Goal: Communication & Community: Share content

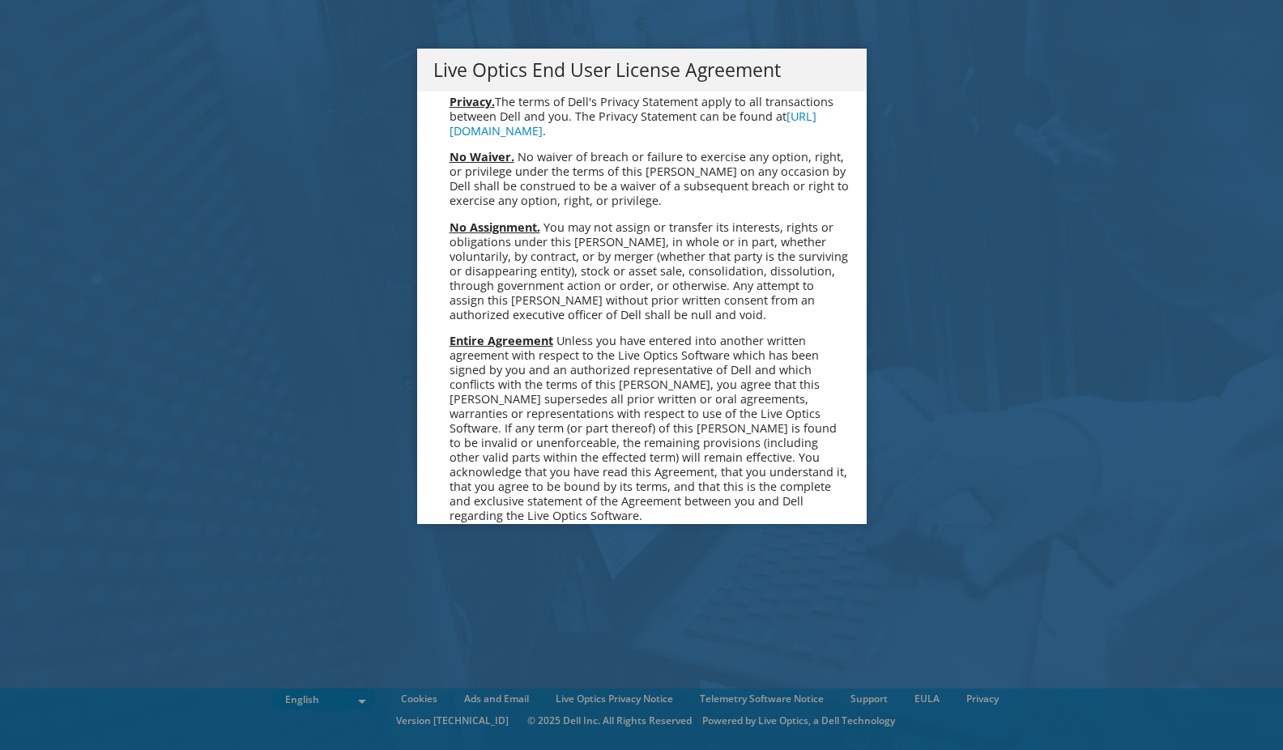
scroll to position [6127, 0]
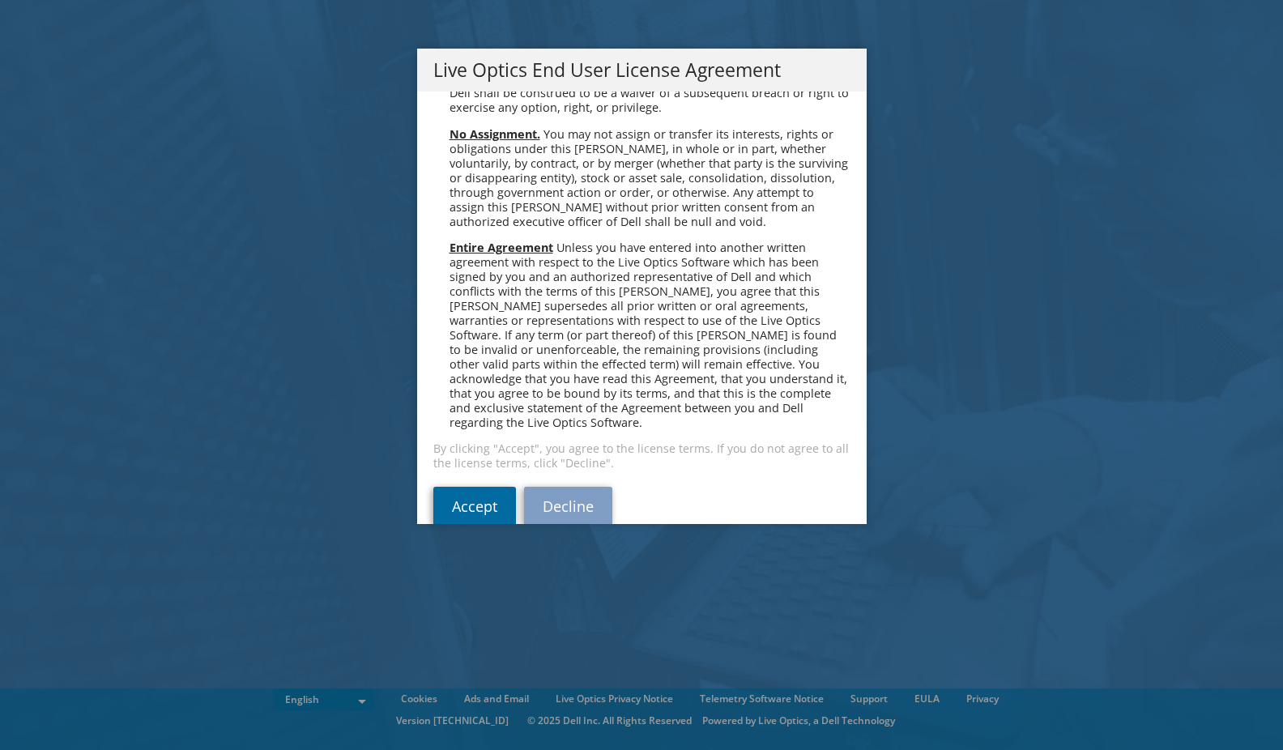
click at [476, 487] on link "Accept" at bounding box center [474, 506] width 83 height 39
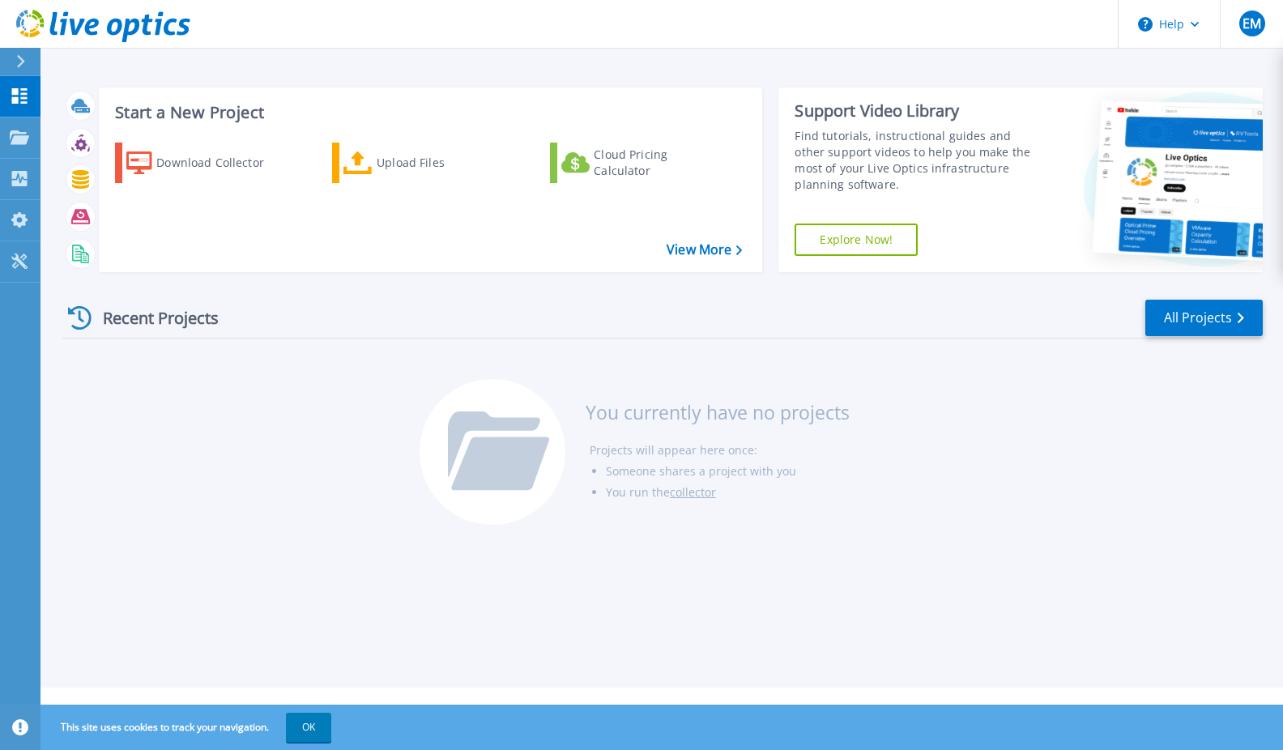
drag, startPoint x: 480, startPoint y: 17, endPoint x: 435, endPoint y: 9, distance: 45.3
click at [435, 9] on header "Help EM End User Eric Matthews ematthews@maverickhq.com MAVERICK PAYMENTS My Pr…" at bounding box center [641, 24] width 1283 height 49
drag, startPoint x: 415, startPoint y: 21, endPoint x: 453, endPoint y: 57, distance: 52.2
click at [453, 57] on div "Help EM End User Eric Matthews ematthews@maverickhq.com MAVERICK PAYMENTS My Pr…" at bounding box center [641, 344] width 1283 height 688
click at [312, 727] on button "OK" at bounding box center [308, 727] width 45 height 29
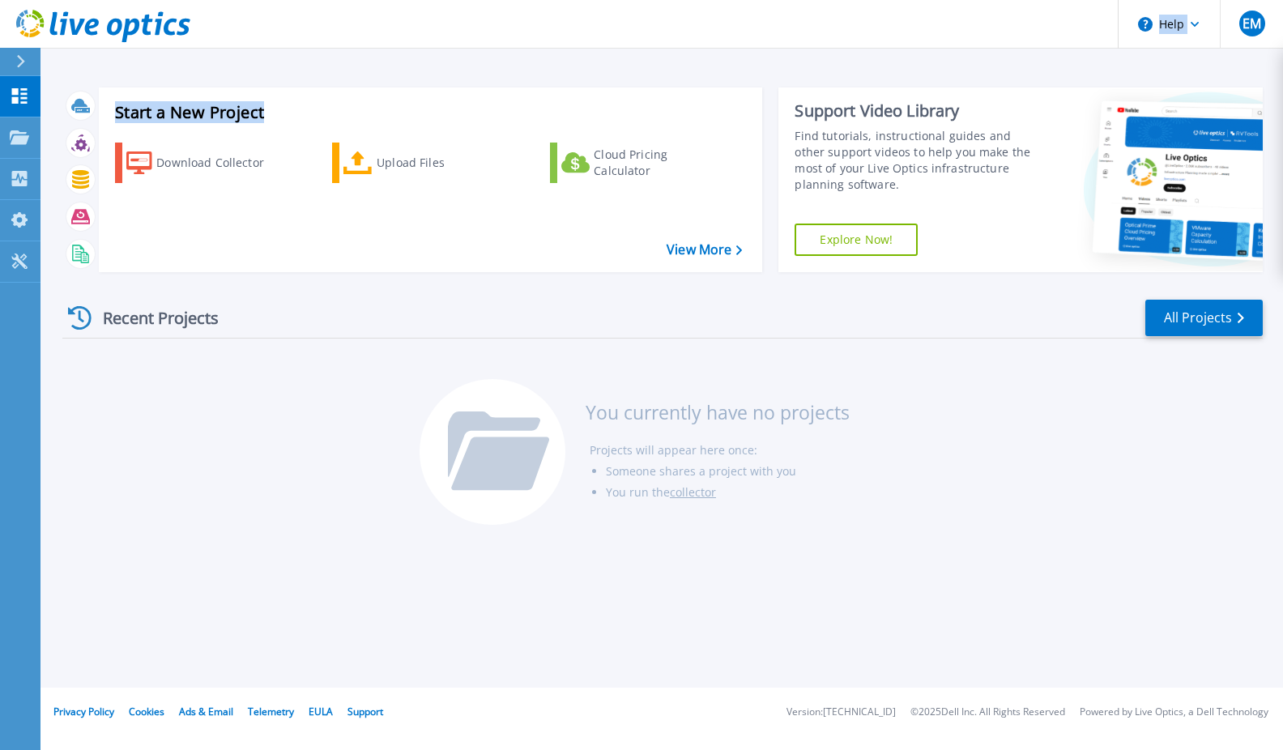
click at [310, 103] on div "Start a New Project Download Collector Upload Files Cloud Pricing Calculator Vi…" at bounding box center [431, 180] width 664 height 185
click at [758, 254] on div "Start a New Project Download Collector Upload Files Cloud Pricing Calculator Vi…" at bounding box center [431, 180] width 664 height 185
click at [737, 254] on icon at bounding box center [740, 251] width 6 height 11
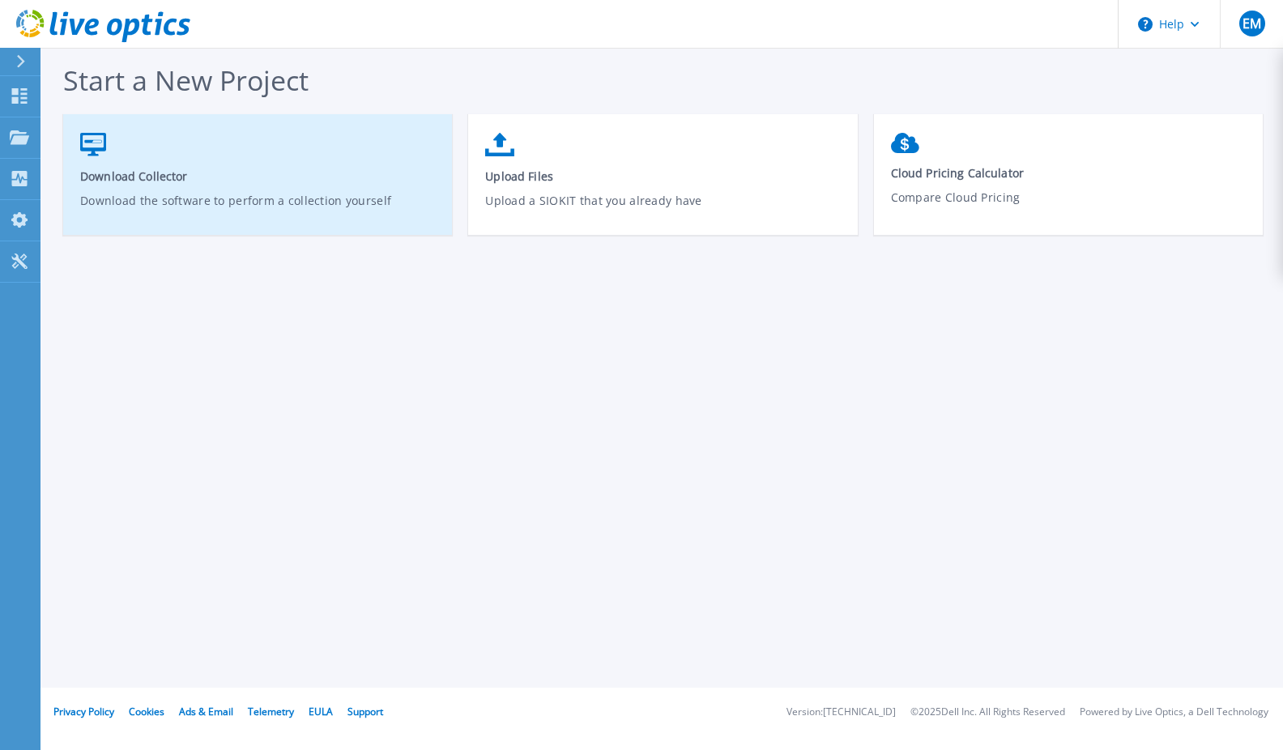
click at [129, 166] on link "Download Collector Download the software to perform a collection yourself" at bounding box center [257, 183] width 389 height 116
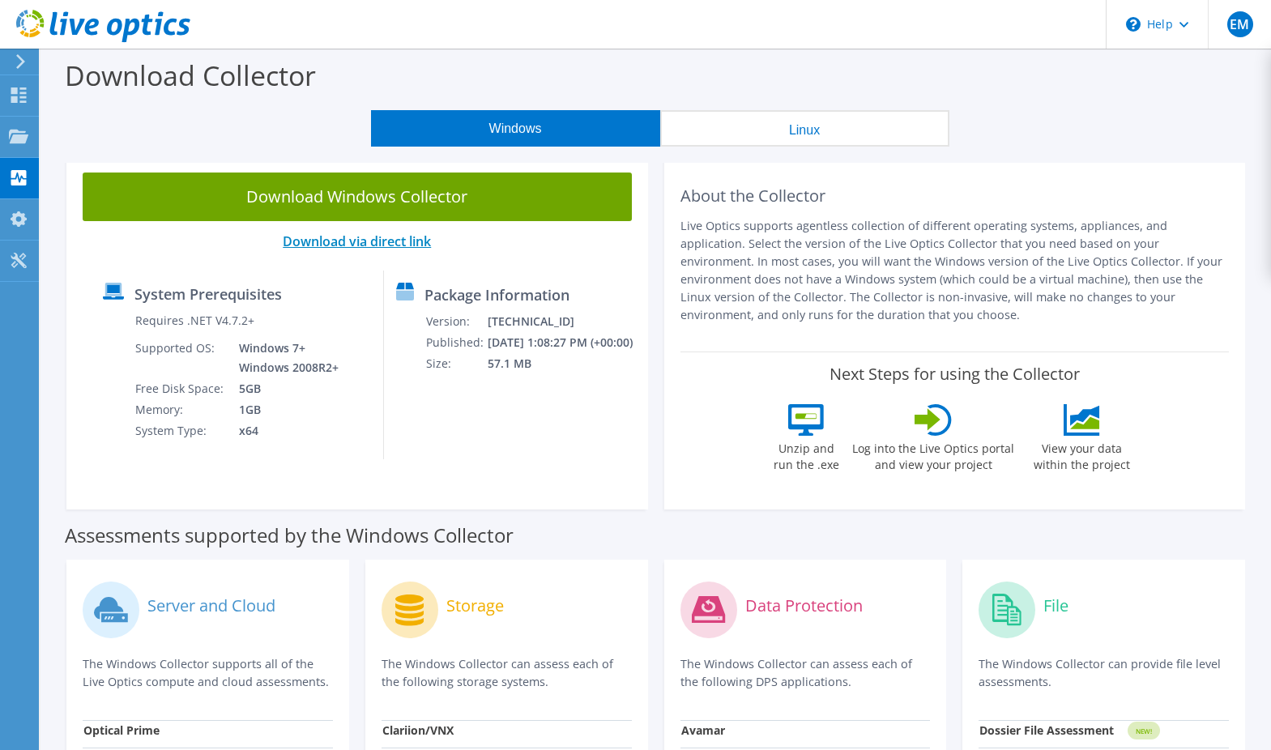
click at [327, 240] on link "Download via direct link" at bounding box center [357, 242] width 148 height 18
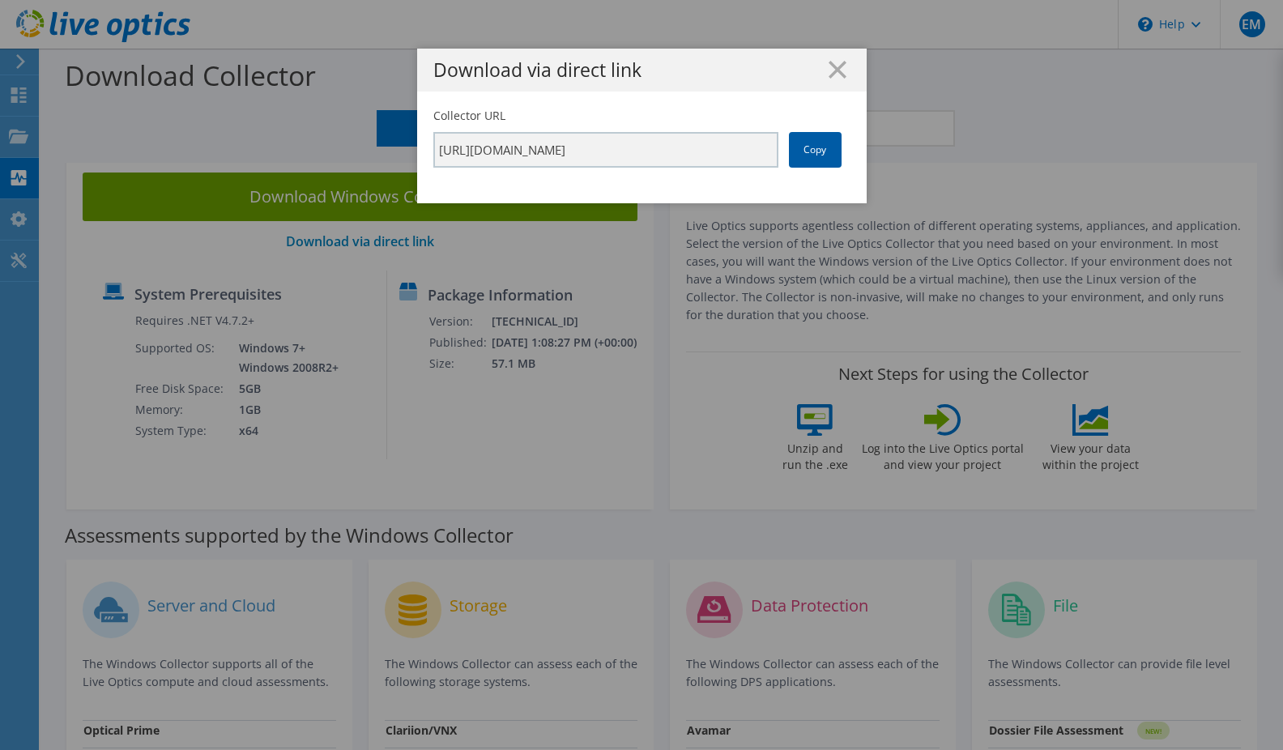
click at [803, 149] on link "Copy" at bounding box center [815, 150] width 53 height 36
click at [831, 66] on icon at bounding box center [838, 70] width 18 height 18
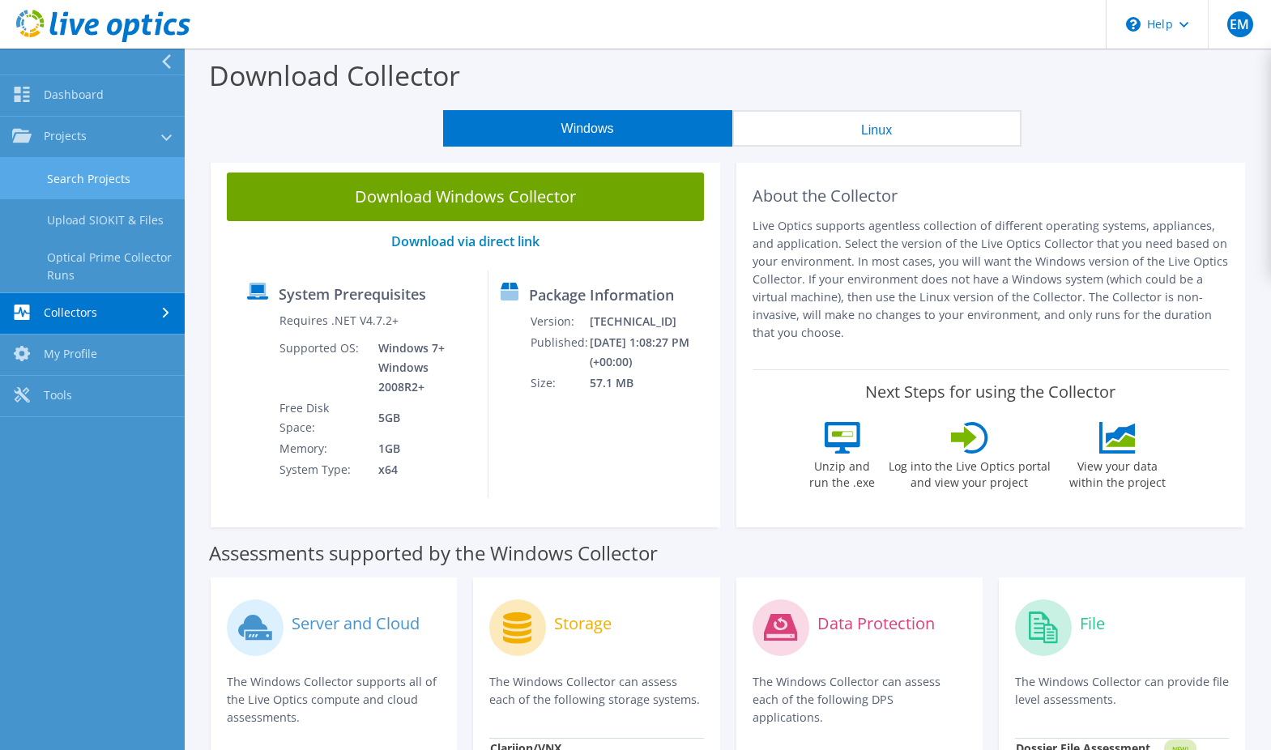
click at [107, 181] on link "Search Projects" at bounding box center [92, 178] width 185 height 41
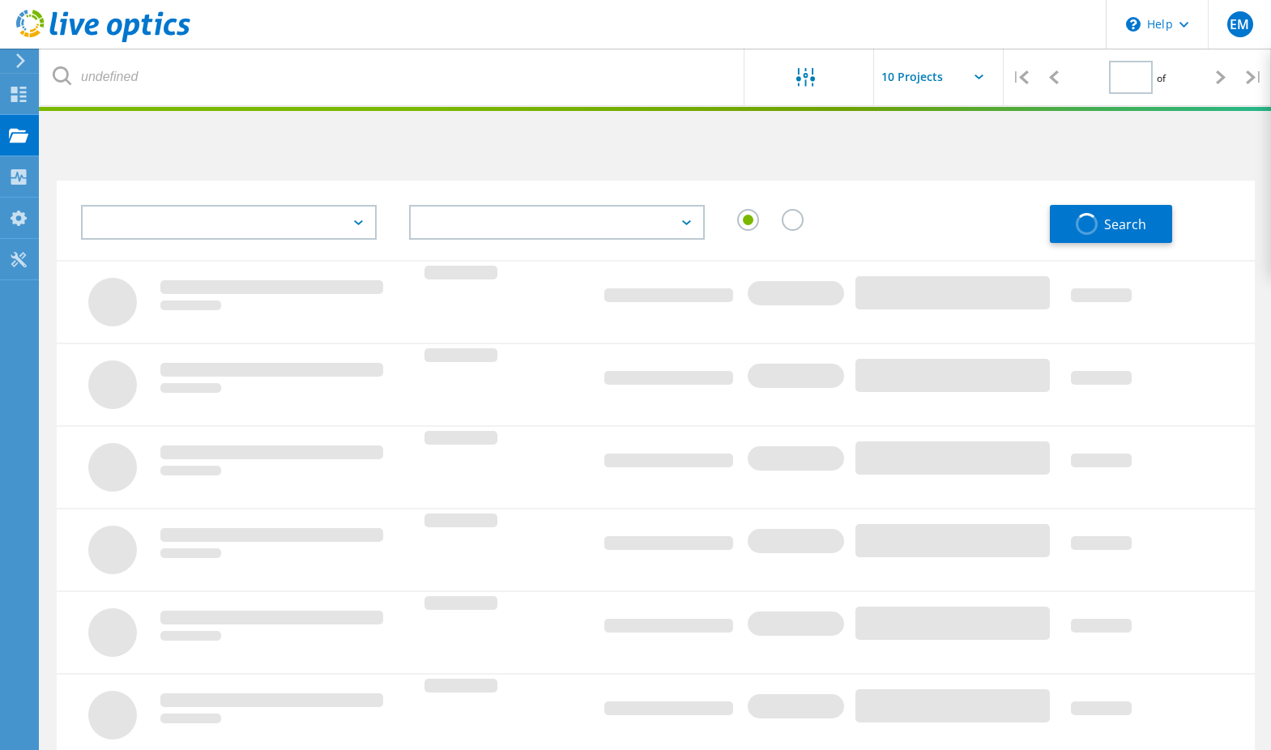
type input "1"
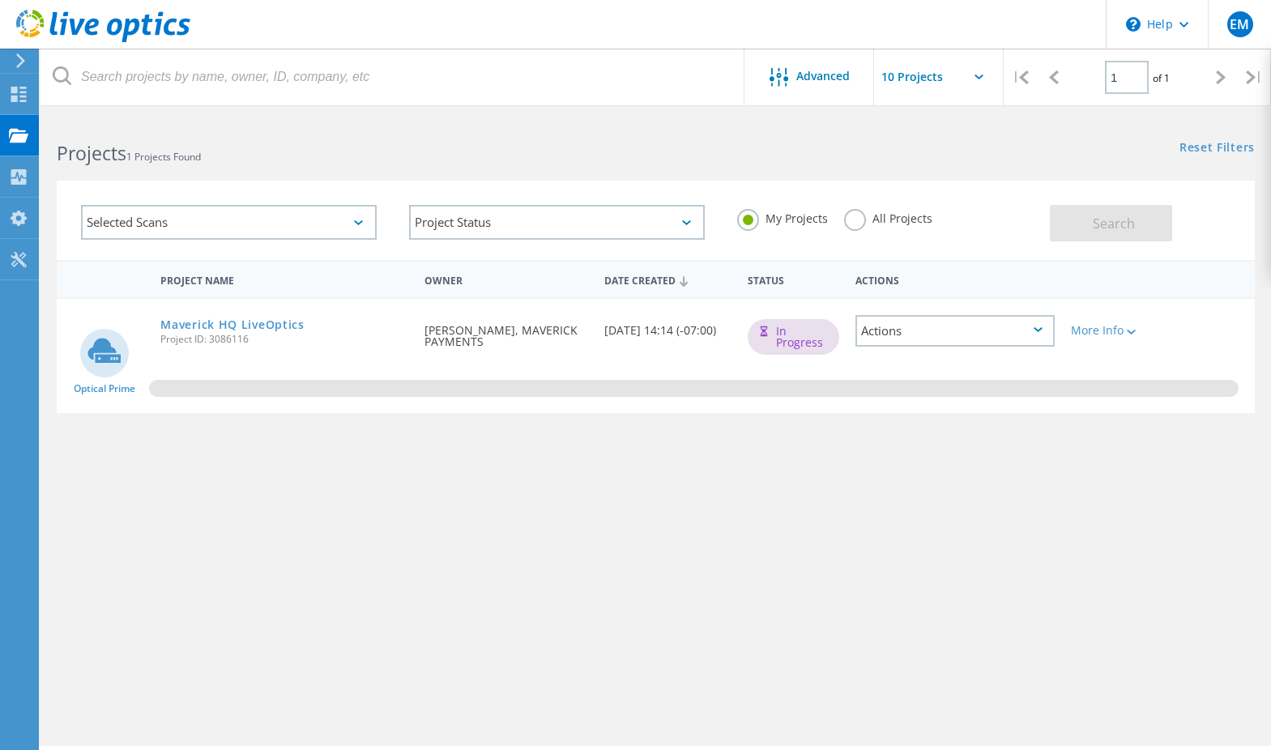
click at [1021, 330] on div "Actions" at bounding box center [955, 331] width 199 height 32
click at [1136, 333] on icon at bounding box center [1131, 332] width 9 height 5
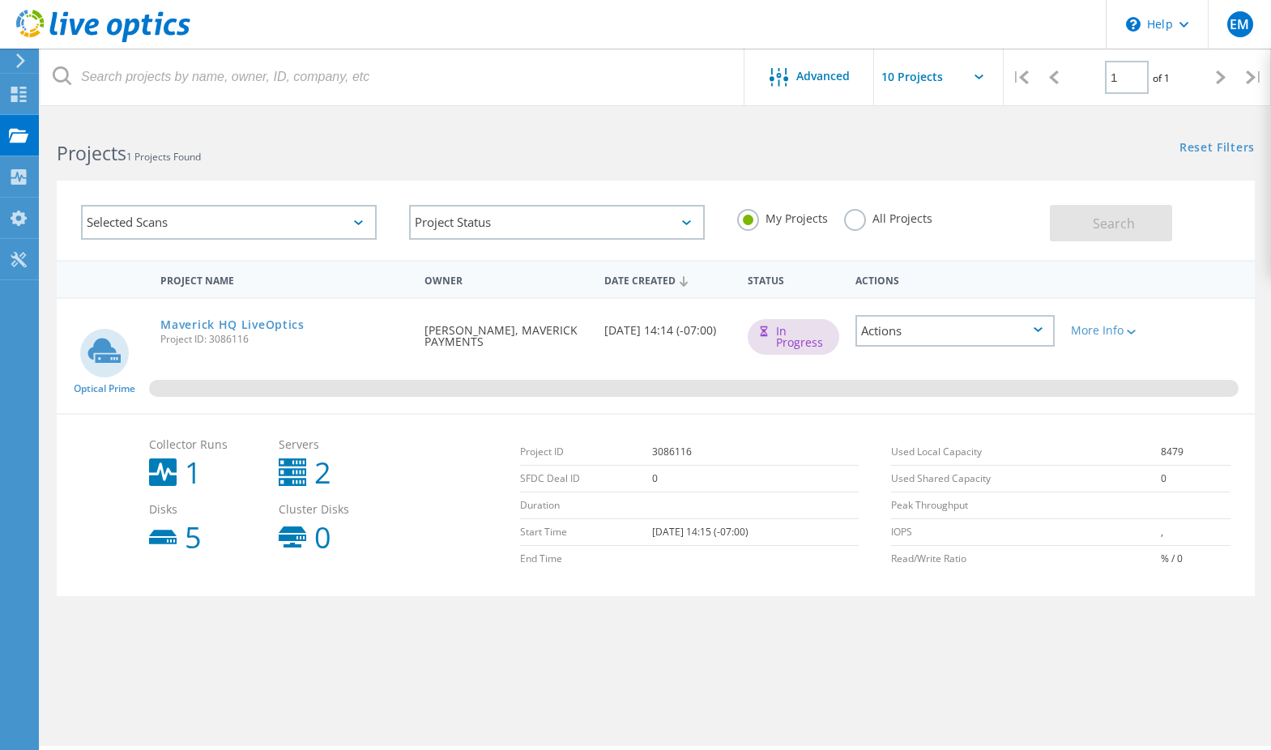
click at [978, 331] on div "Actions" at bounding box center [955, 331] width 199 height 32
click at [900, 358] on div "Share" at bounding box center [955, 356] width 196 height 25
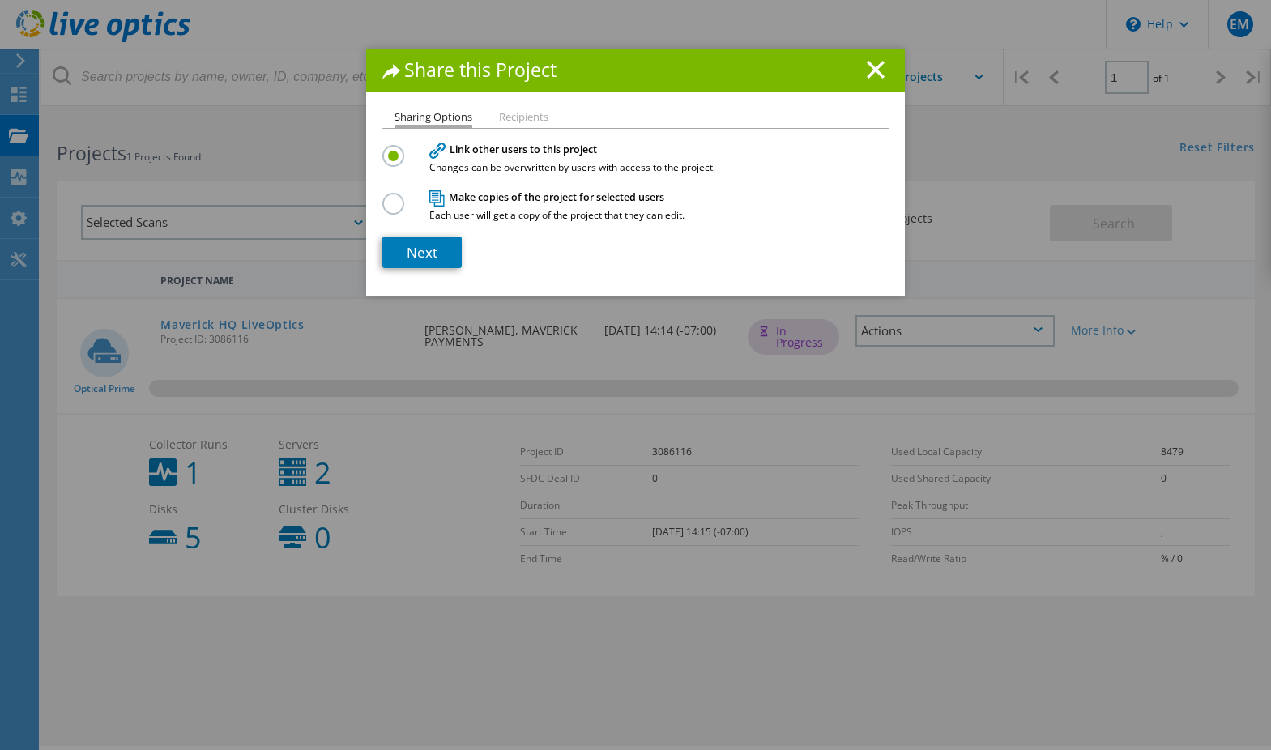
click at [523, 117] on li "Recipients" at bounding box center [523, 118] width 49 height 13
click at [521, 117] on li "Recipients" at bounding box center [523, 118] width 49 height 13
click at [524, 115] on li "Recipients" at bounding box center [523, 118] width 49 height 13
click at [871, 68] on line at bounding box center [876, 70] width 16 height 16
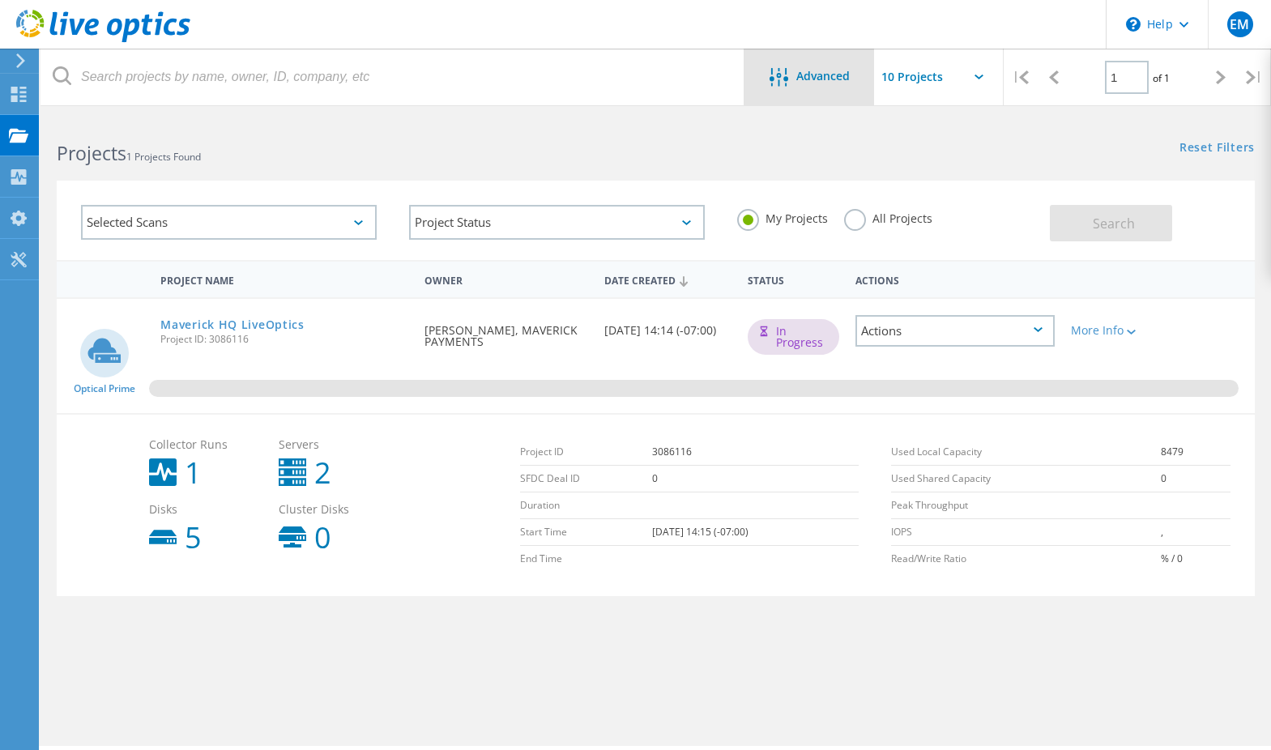
click at [794, 87] on div at bounding box center [783, 78] width 27 height 20
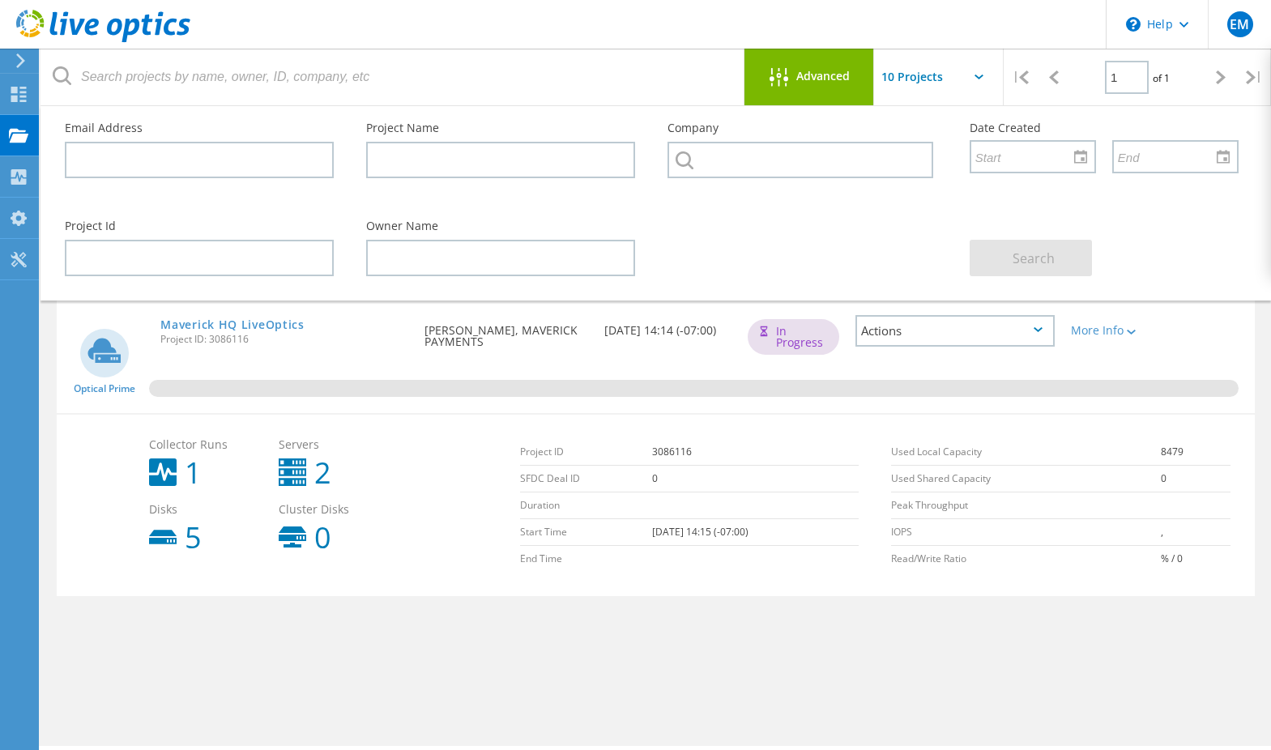
click at [806, 75] on span "Advanced" at bounding box center [822, 75] width 53 height 11
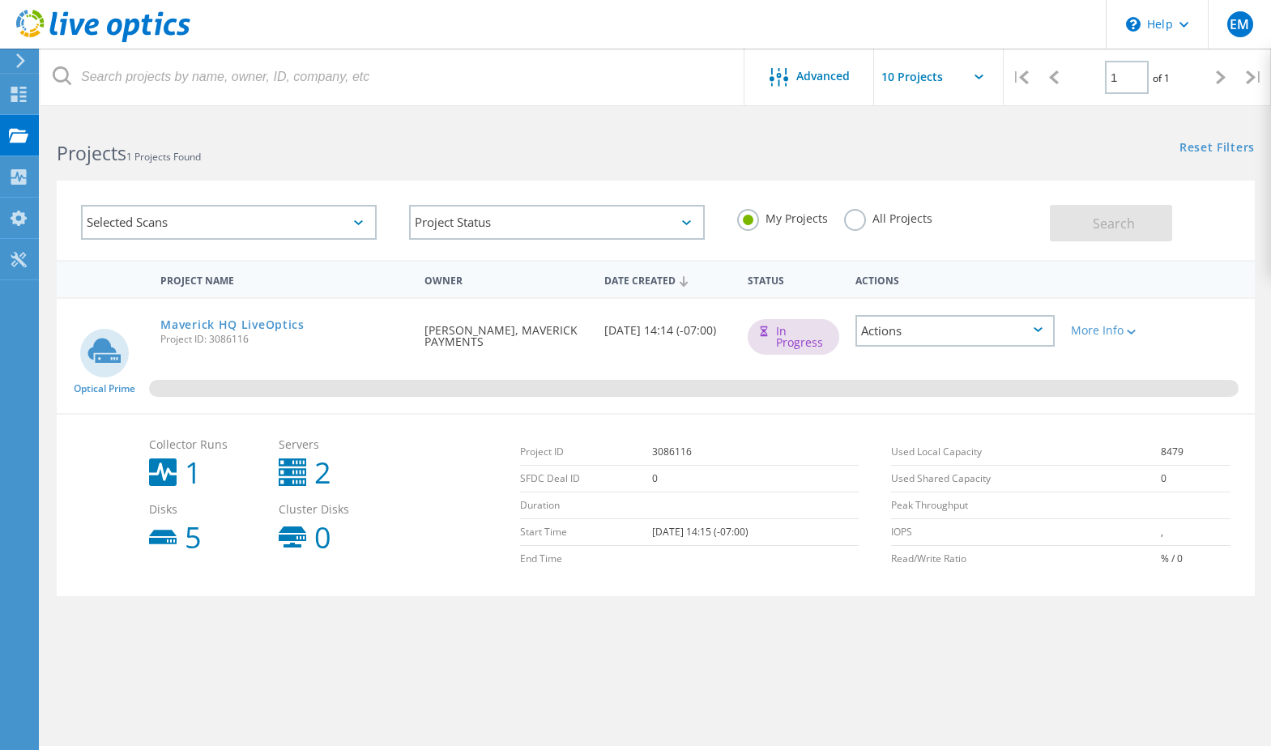
click at [980, 75] on icon at bounding box center [979, 77] width 9 height 5
click at [979, 77] on icon at bounding box center [979, 77] width 9 height 5
click at [979, 78] on icon at bounding box center [979, 77] width 9 height 5
click at [924, 77] on input "text" at bounding box center [955, 77] width 162 height 57
click at [867, 32] on header "\n Help Explore Helpful Articles Contact Support EM End User Eric Matthews emat…" at bounding box center [635, 24] width 1271 height 49
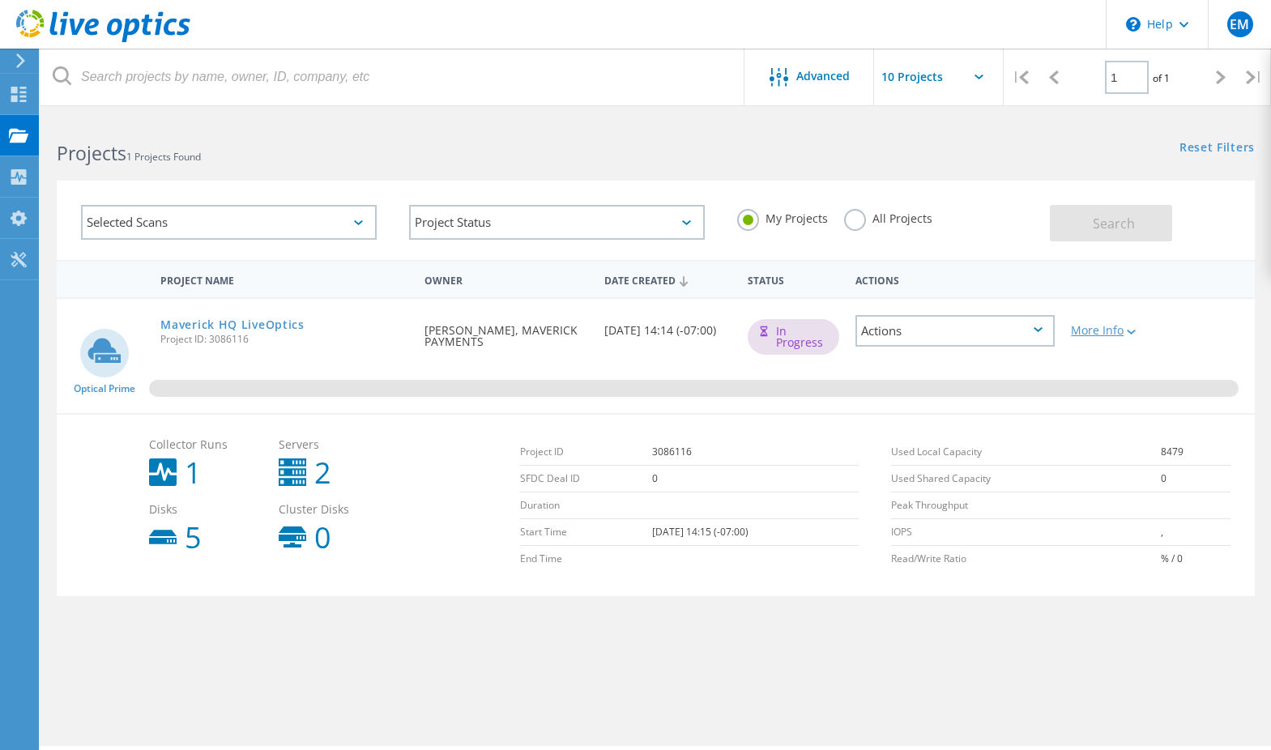
click at [1117, 331] on div "More Info" at bounding box center [1110, 330] width 79 height 11
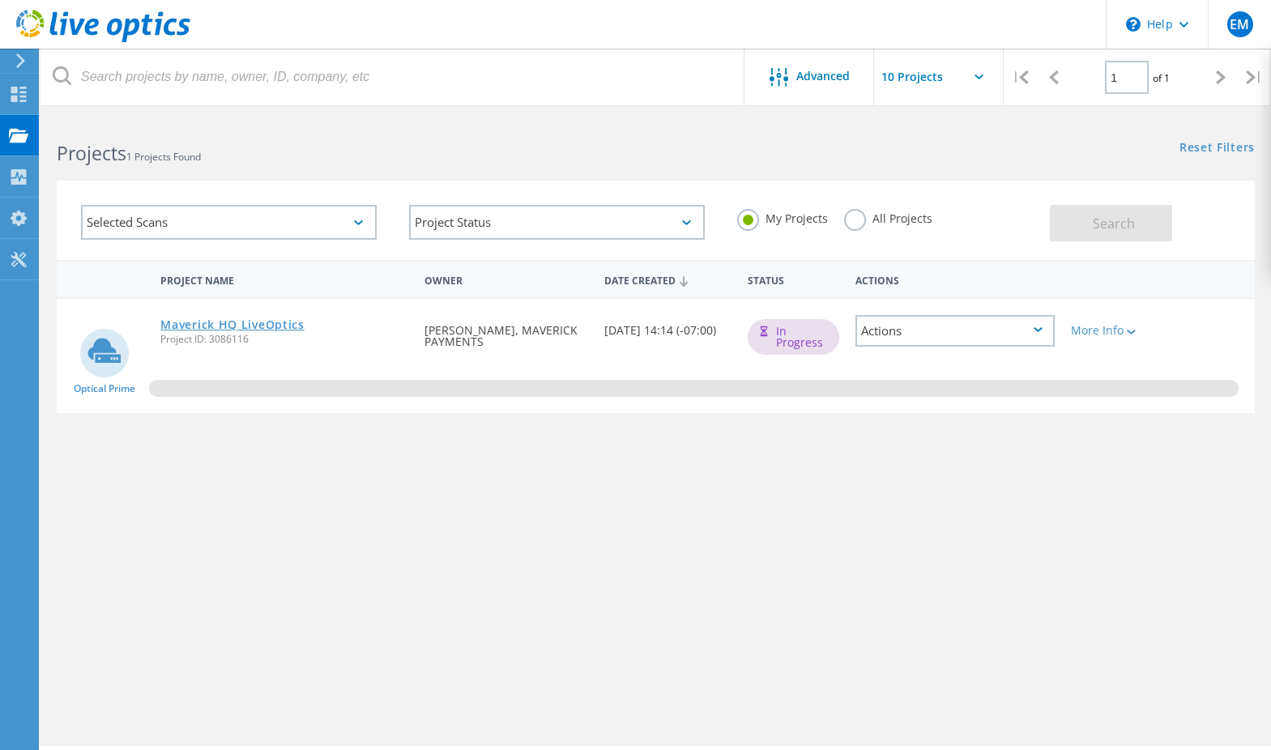
click at [279, 324] on link "Maverick HQ LiveOptics" at bounding box center [231, 324] width 143 height 11
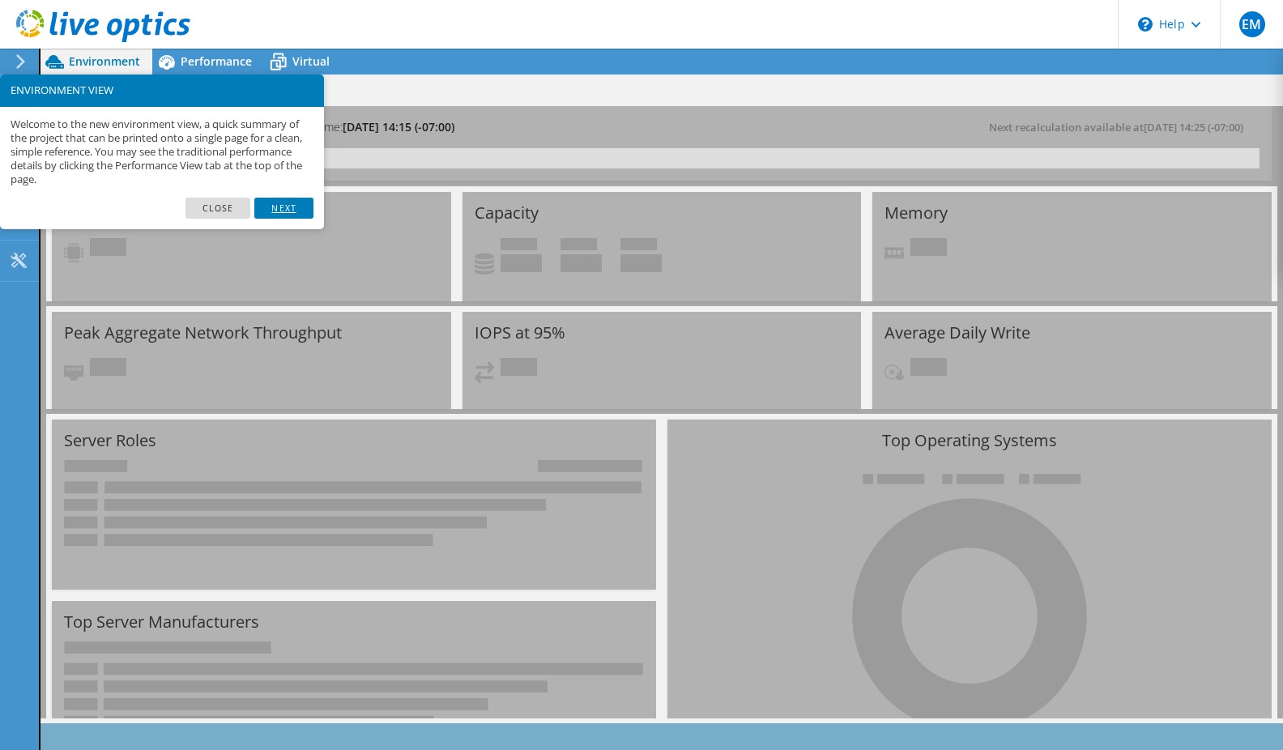
click at [281, 208] on link "Next" at bounding box center [283, 208] width 58 height 21
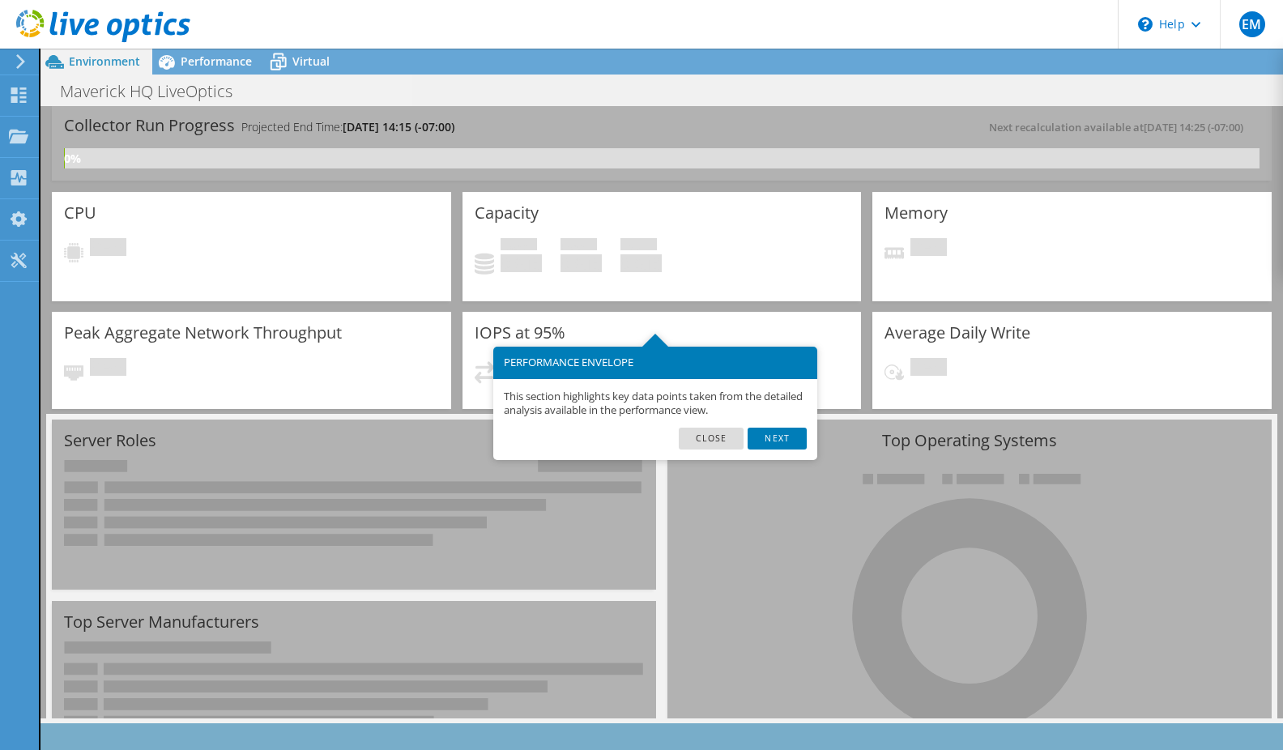
scroll to position [80, 0]
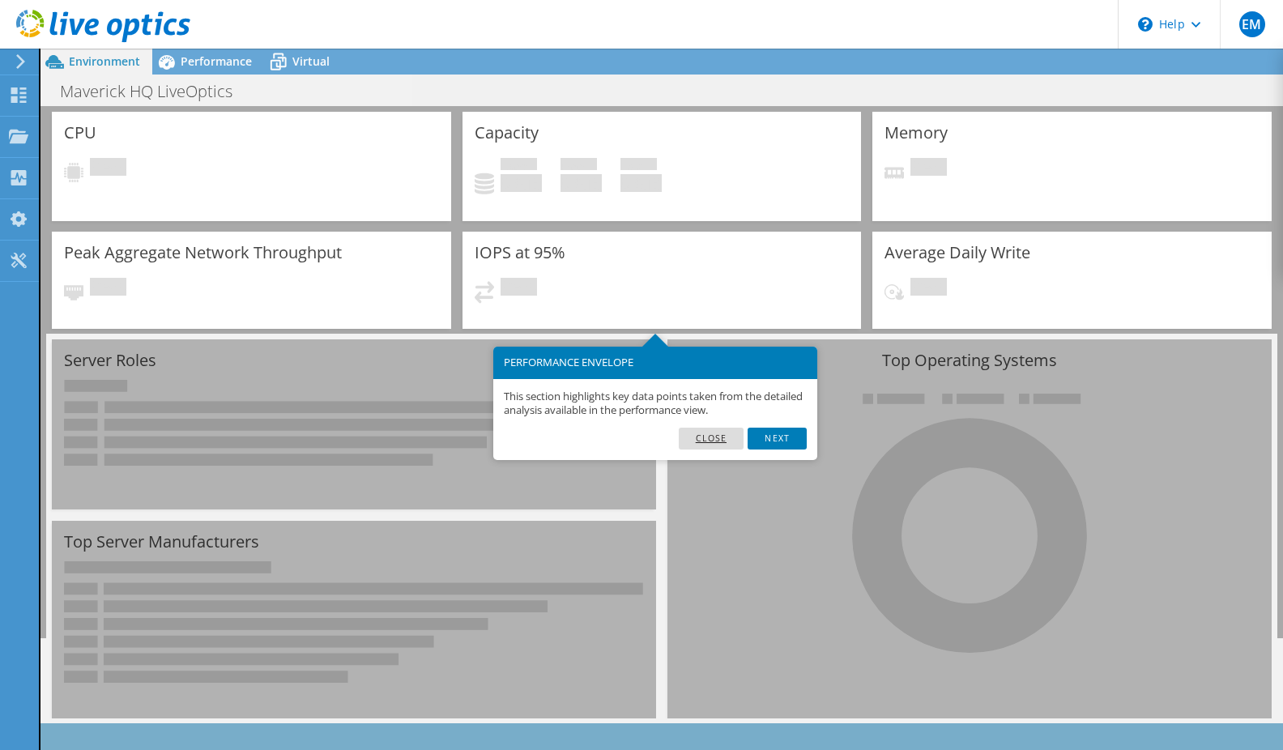
click at [699, 436] on link "Close" at bounding box center [712, 438] width 66 height 21
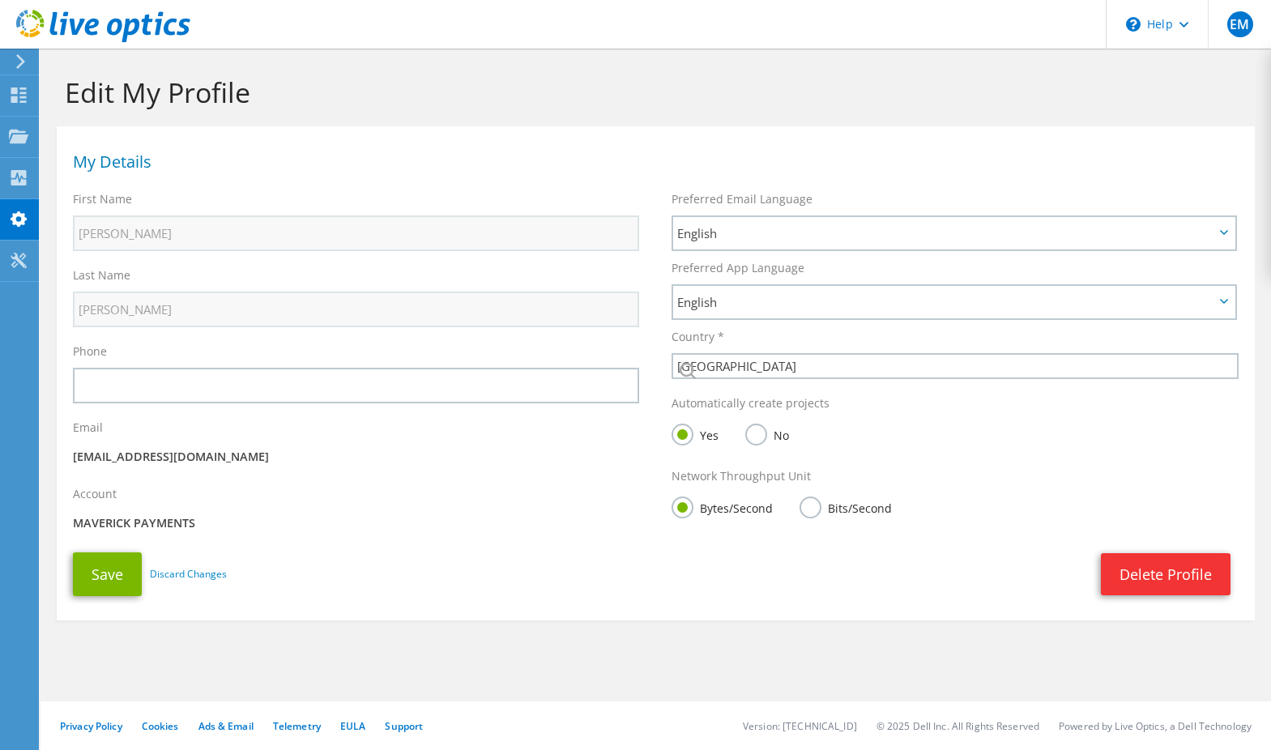
select select "224"
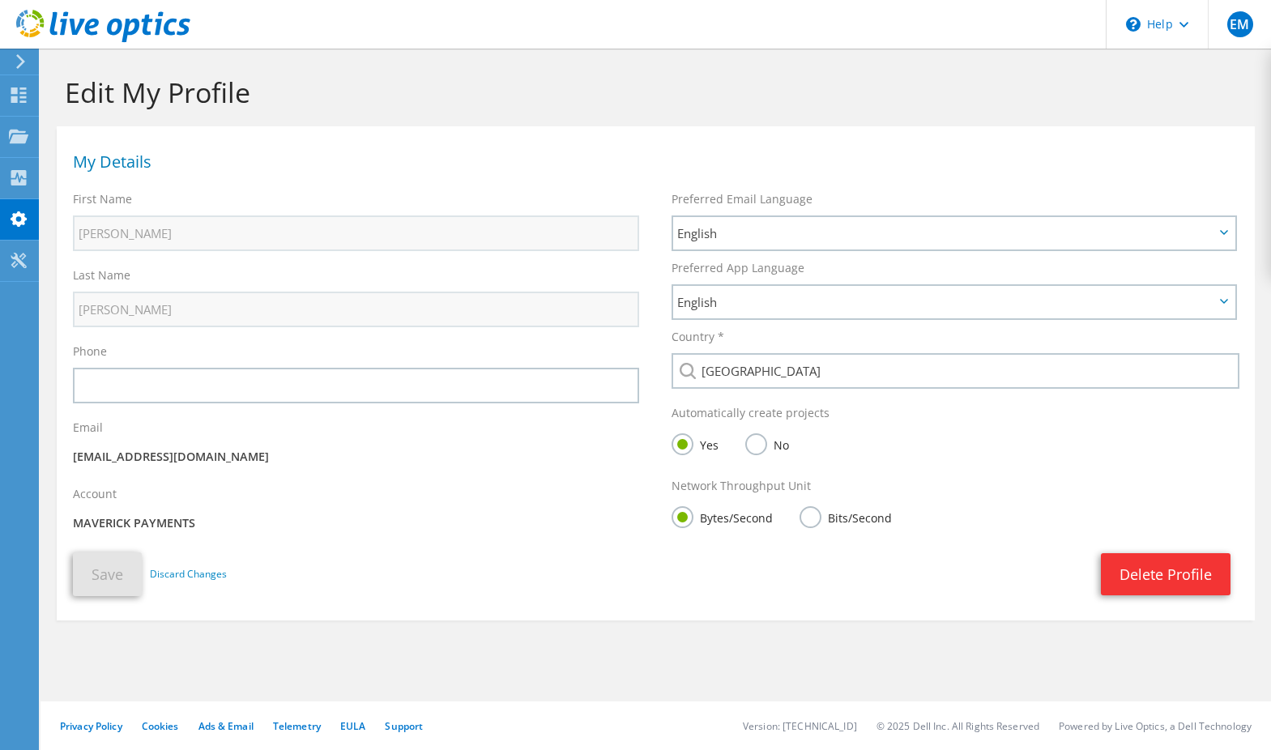
click at [22, 62] on use at bounding box center [20, 61] width 9 height 15
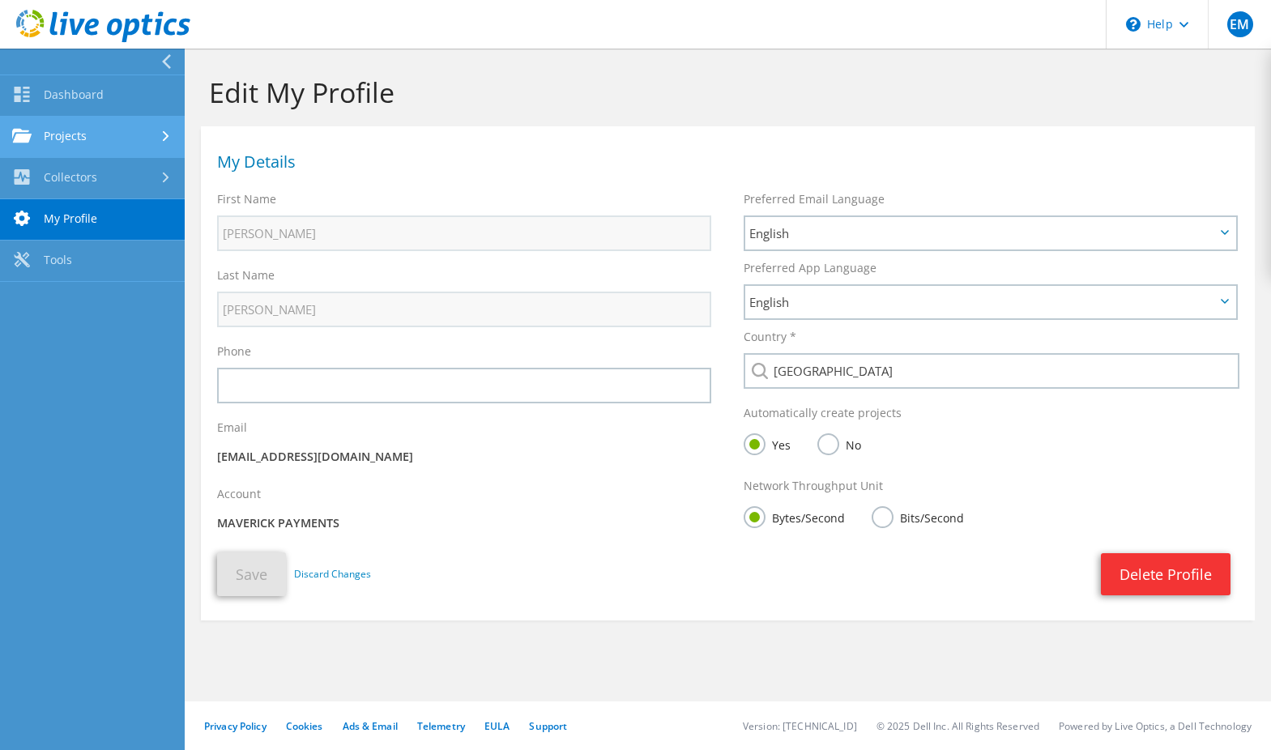
click at [90, 137] on link "Projects" at bounding box center [92, 137] width 185 height 41
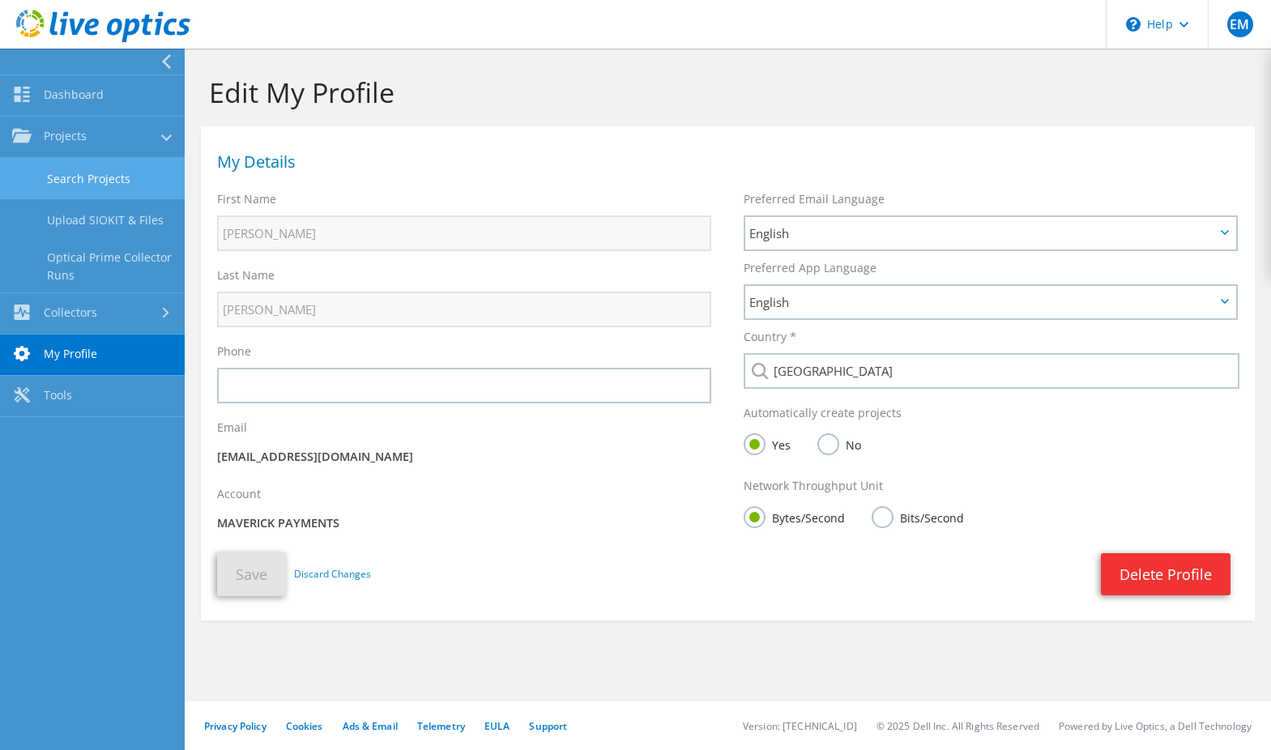
click at [105, 186] on link "Search Projects" at bounding box center [92, 178] width 185 height 41
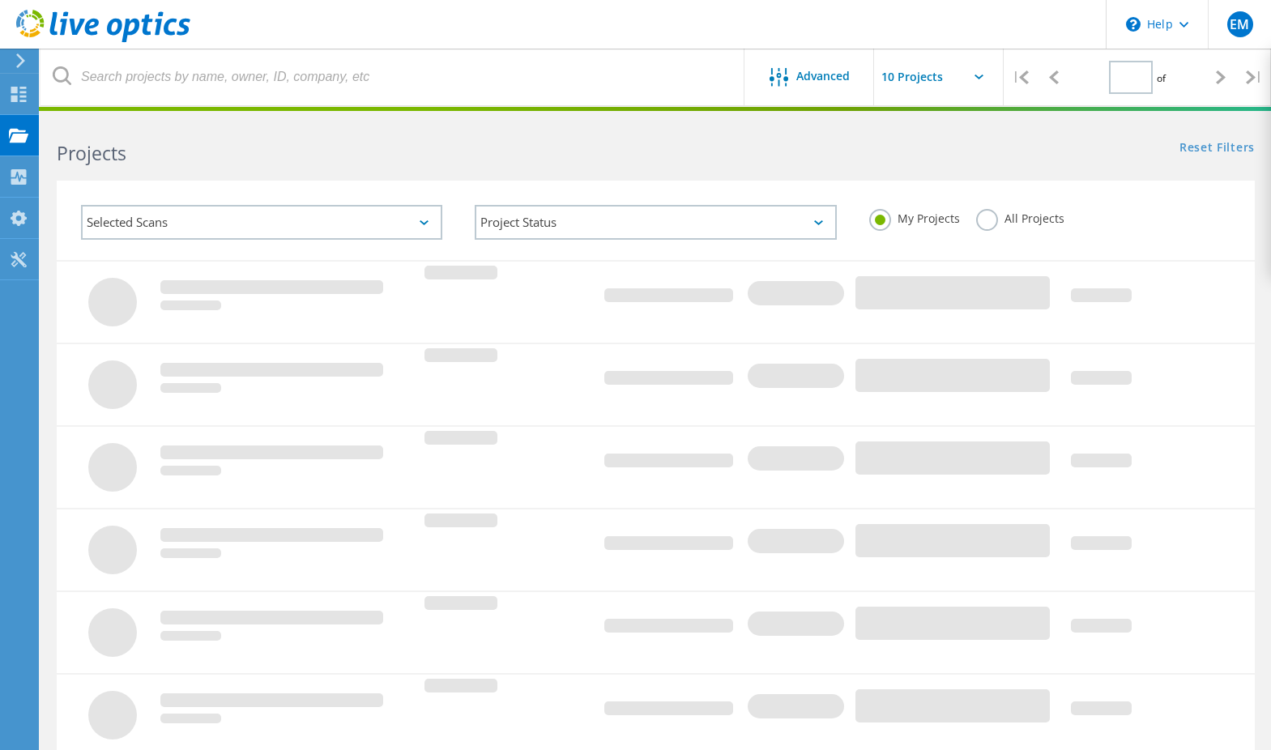
type input "1"
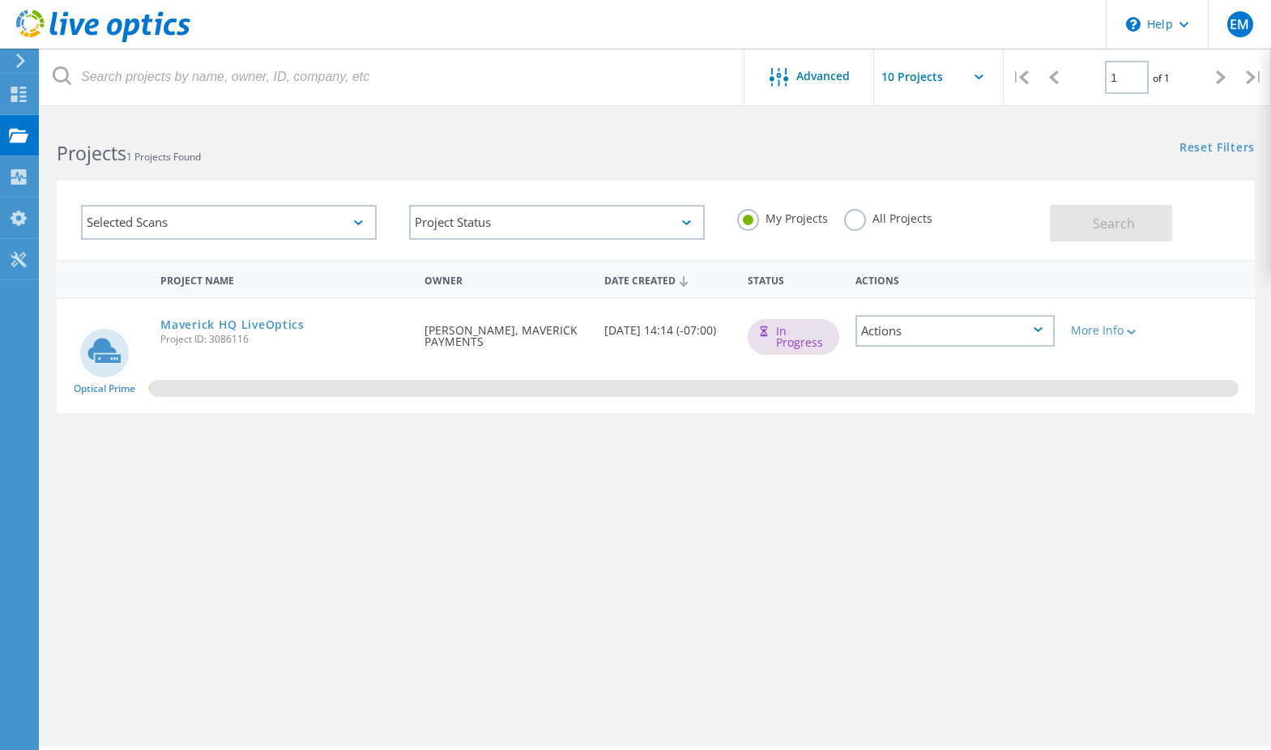
click at [925, 331] on div "Actions" at bounding box center [955, 331] width 199 height 32
click at [889, 358] on div "Share" at bounding box center [955, 356] width 196 height 25
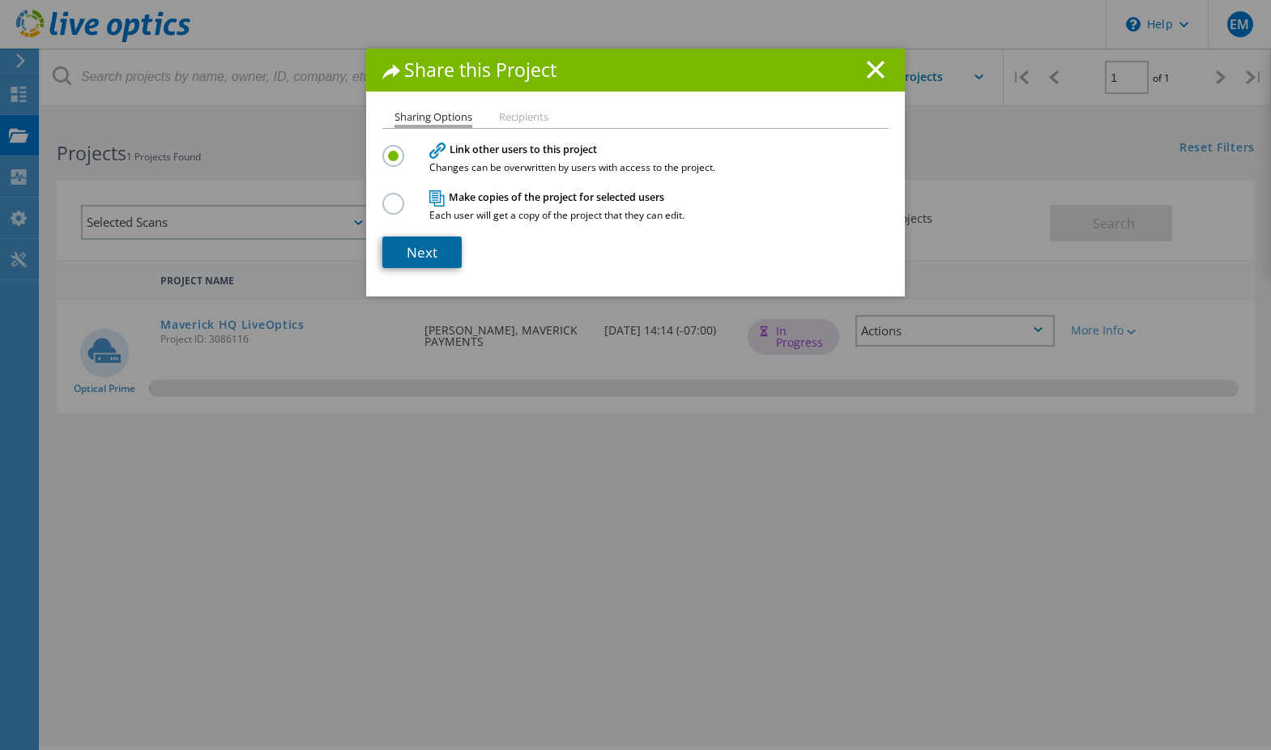
click at [412, 249] on link "Next" at bounding box center [421, 253] width 79 height 32
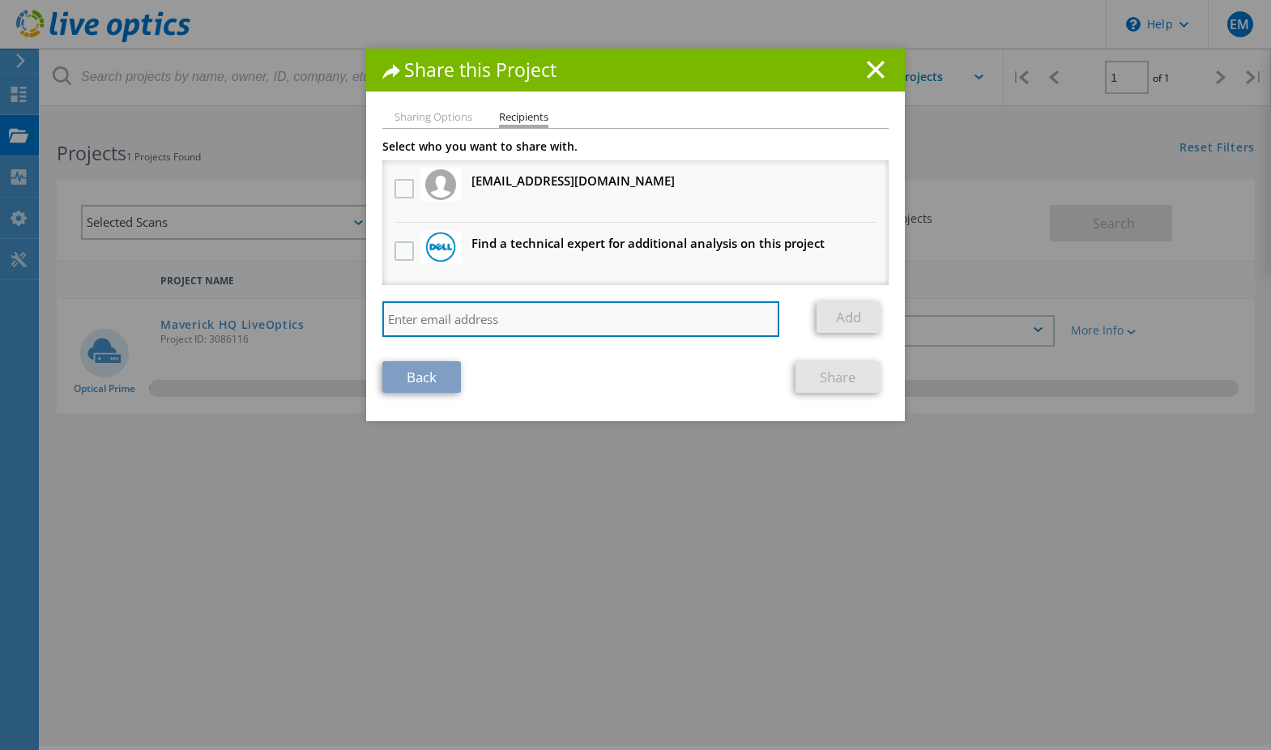
click at [418, 317] on input "search" at bounding box center [580, 319] width 397 height 36
click at [433, 320] on input "search" at bounding box center [580, 319] width 397 height 36
paste input "mailto:[PERSON_NAME][EMAIL_ADDRESS][PERSON_NAME][DOMAIN_NAME]"
type input "mailto:[PERSON_NAME][EMAIL_ADDRESS][PERSON_NAME][DOMAIN_NAME]"
drag, startPoint x: 425, startPoint y: 318, endPoint x: 341, endPoint y: 320, distance: 83.5
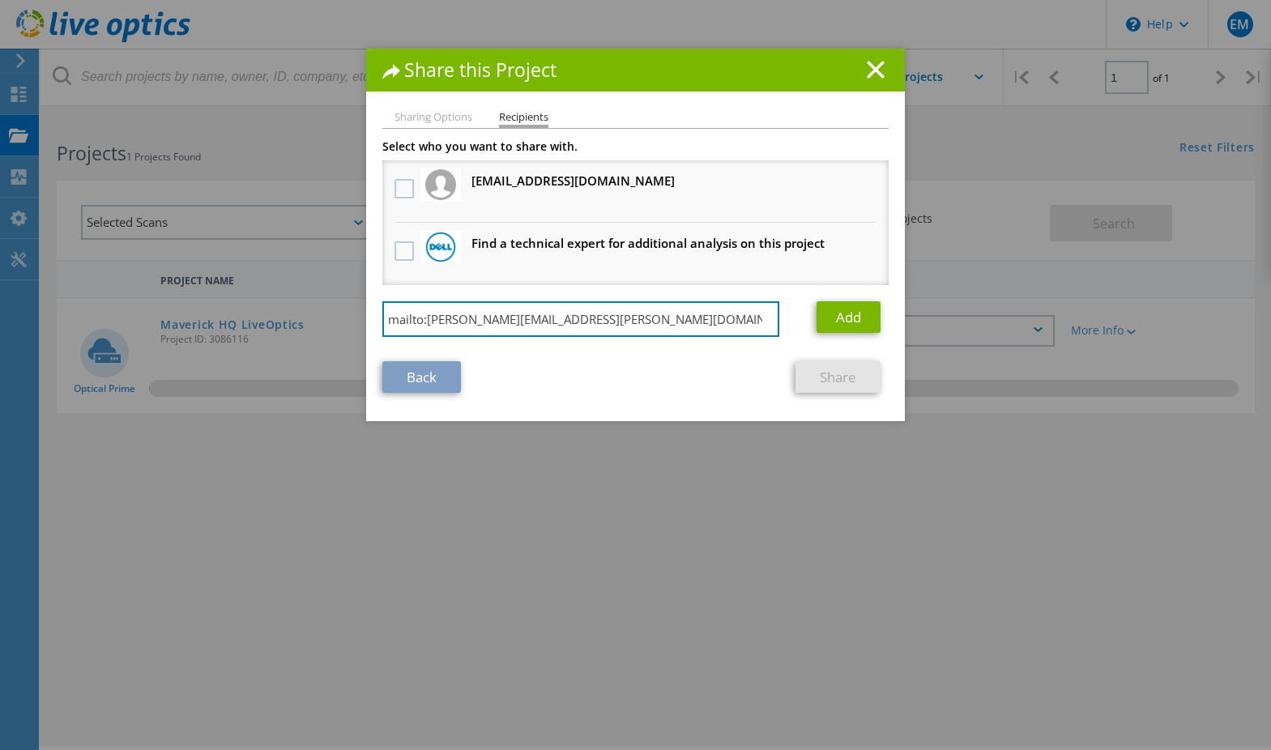
click at [348, 320] on div "Share this Project Sharing Options Recipients Link other users to this project …" at bounding box center [635, 400] width 1271 height 702
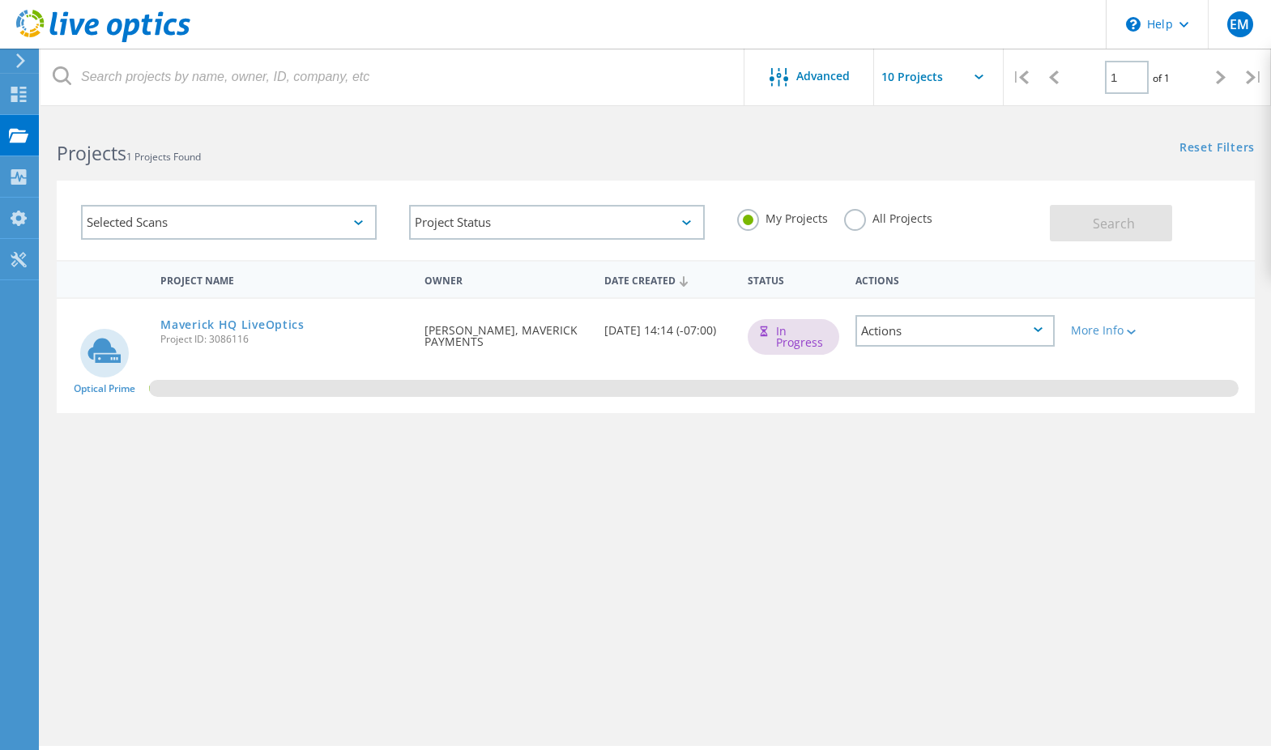
click at [682, 557] on div "Project Name Owner Date Created Status Actions Optical Prime Maverick HQ LiveOp…" at bounding box center [656, 470] width 1198 height 421
click at [743, 505] on div "Project Name Owner Date Created Status Actions Optical Prime Maverick HQ LiveOp…" at bounding box center [656, 470] width 1198 height 421
click at [895, 334] on div "Actions" at bounding box center [955, 331] width 199 height 32
click at [899, 352] on div "Share" at bounding box center [955, 356] width 196 height 25
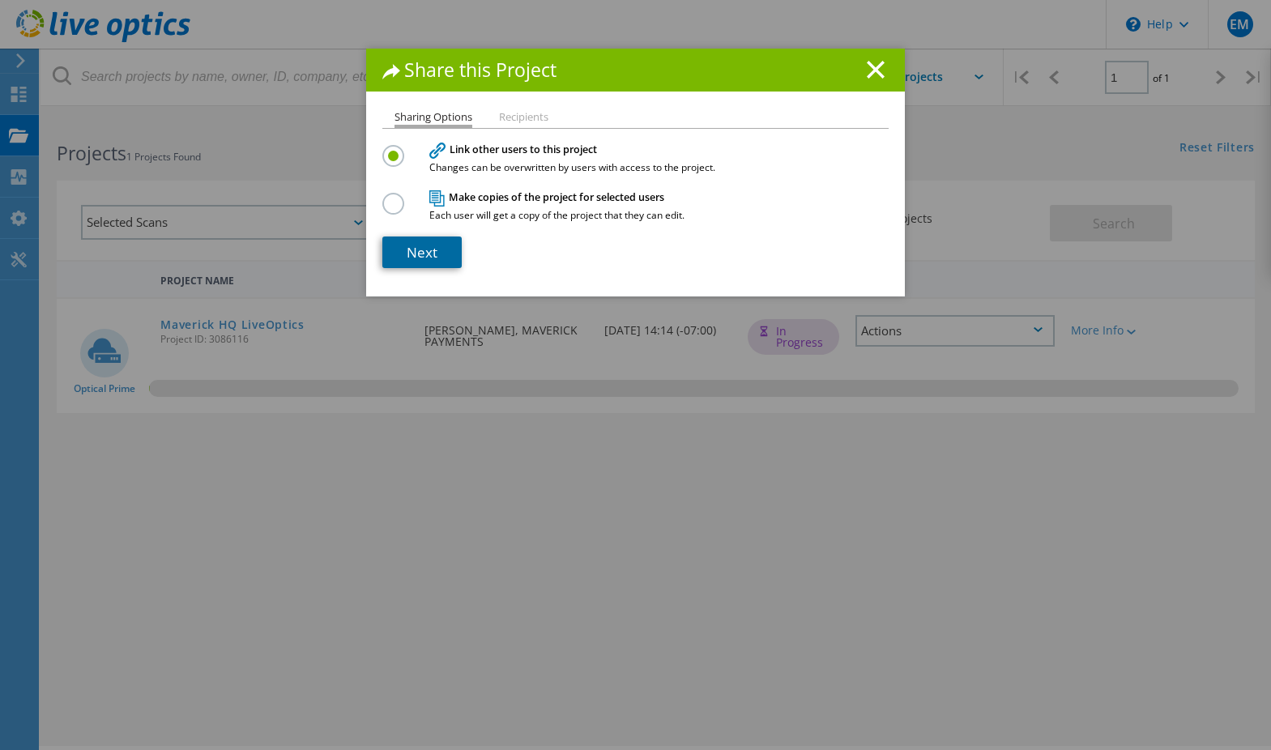
click at [416, 258] on link "Next" at bounding box center [421, 253] width 79 height 32
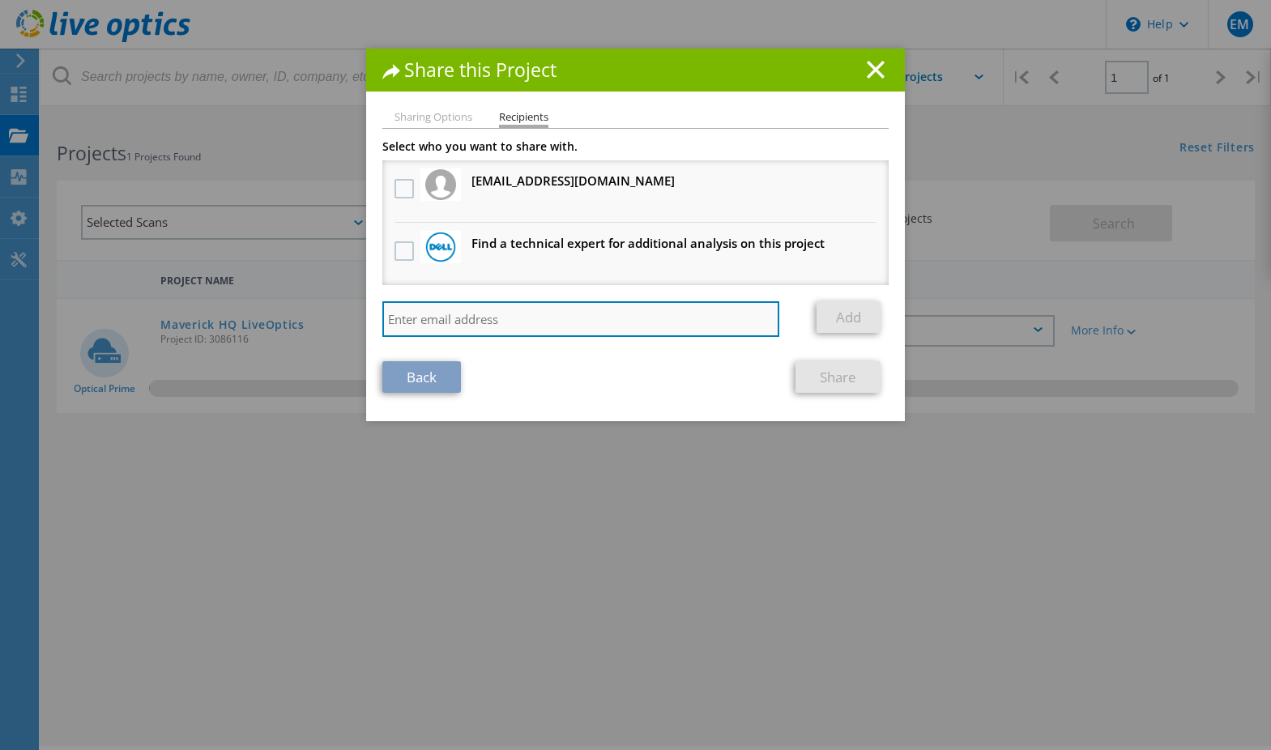
click at [512, 323] on input "search" at bounding box center [580, 319] width 397 height 36
paste input "mailto:[PERSON_NAME][EMAIL_ADDRESS][PERSON_NAME][DOMAIN_NAME]"
type input "[PERSON_NAME][EMAIL_ADDRESS][PERSON_NAME][DOMAIN_NAME]"
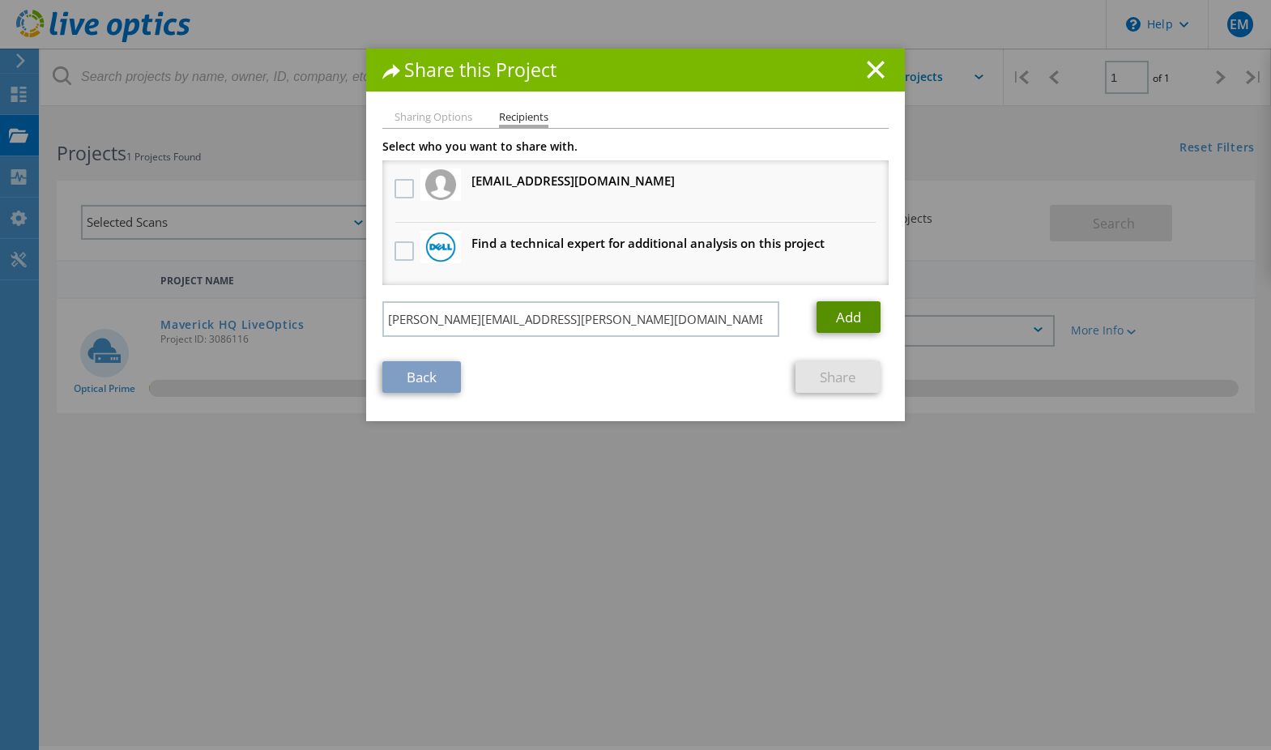
click at [846, 315] on link "Add" at bounding box center [849, 317] width 64 height 32
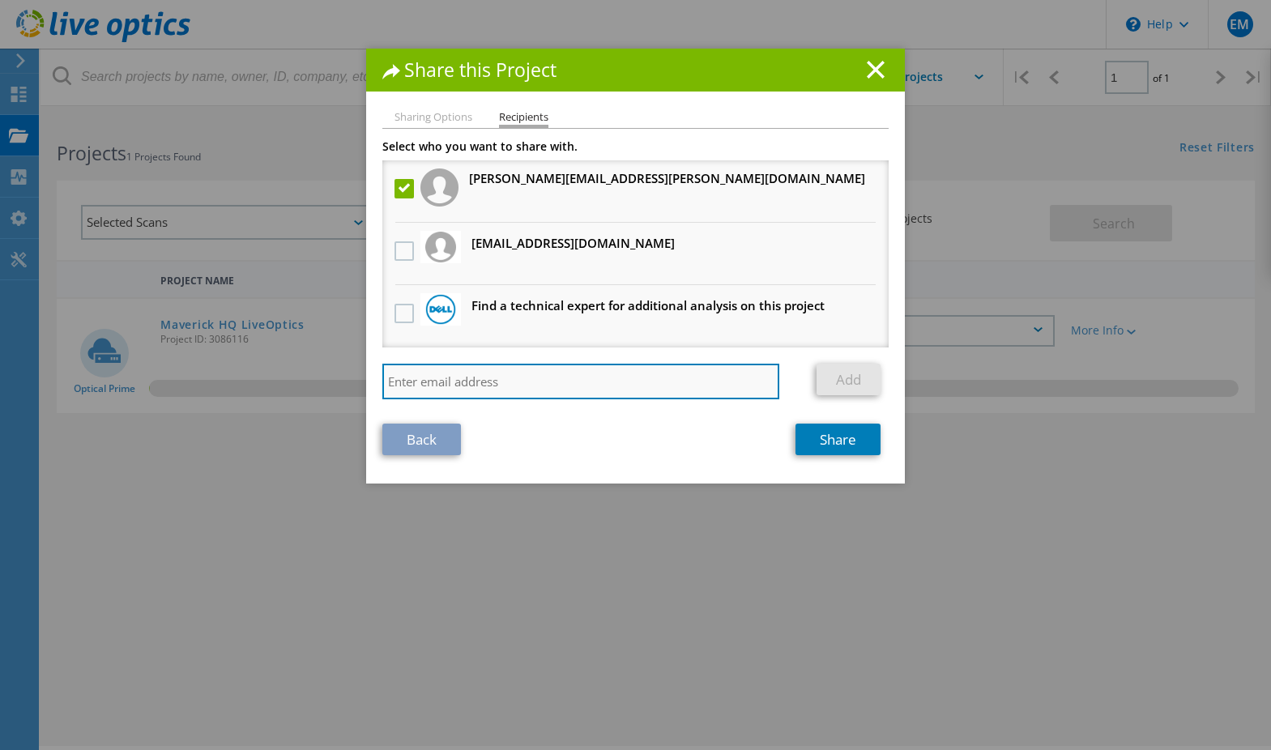
drag, startPoint x: 586, startPoint y: 395, endPoint x: 579, endPoint y: 388, distance: 9.2
click at [584, 393] on input "search" at bounding box center [580, 382] width 397 height 36
click at [578, 386] on input "search" at bounding box center [580, 382] width 397 height 36
click at [479, 382] on input "[PERSON_NAME]." at bounding box center [580, 382] width 397 height 36
type input "[PERSON_NAME][EMAIL_ADDRESS][PERSON_NAME][DOMAIN_NAME]"
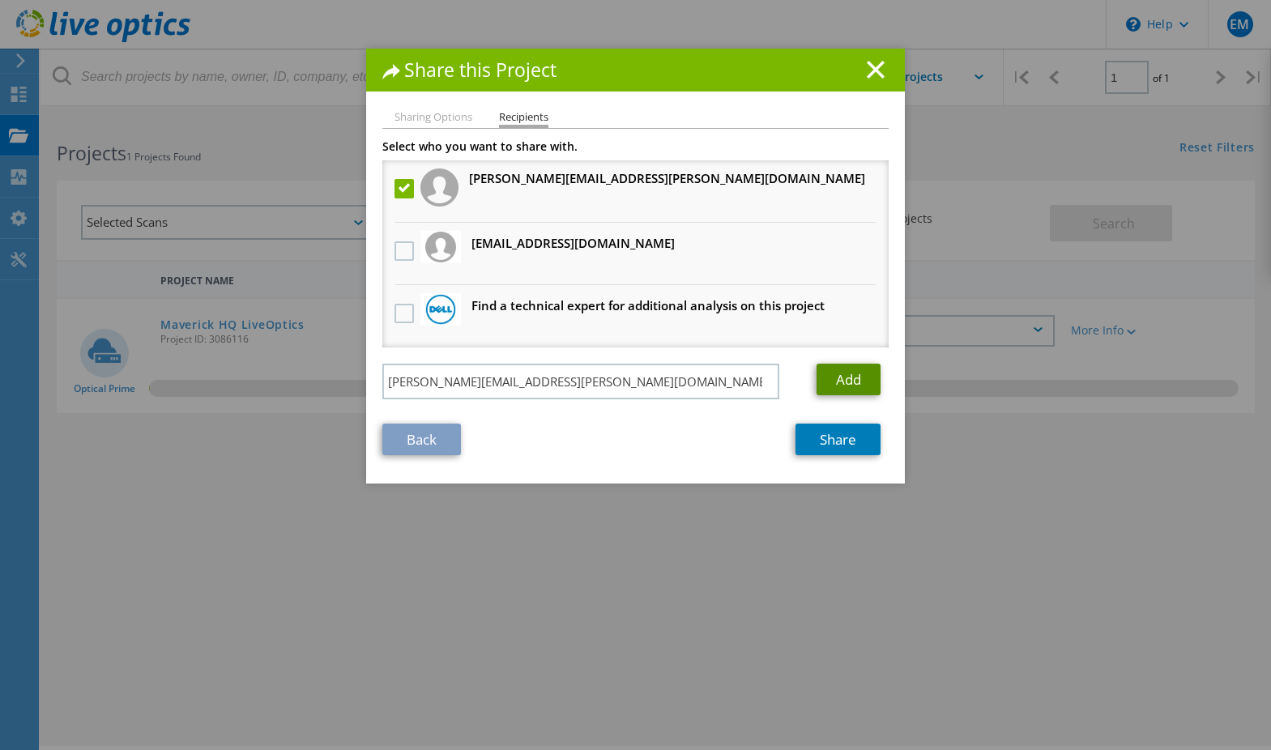
click at [835, 378] on link "Add" at bounding box center [849, 380] width 64 height 32
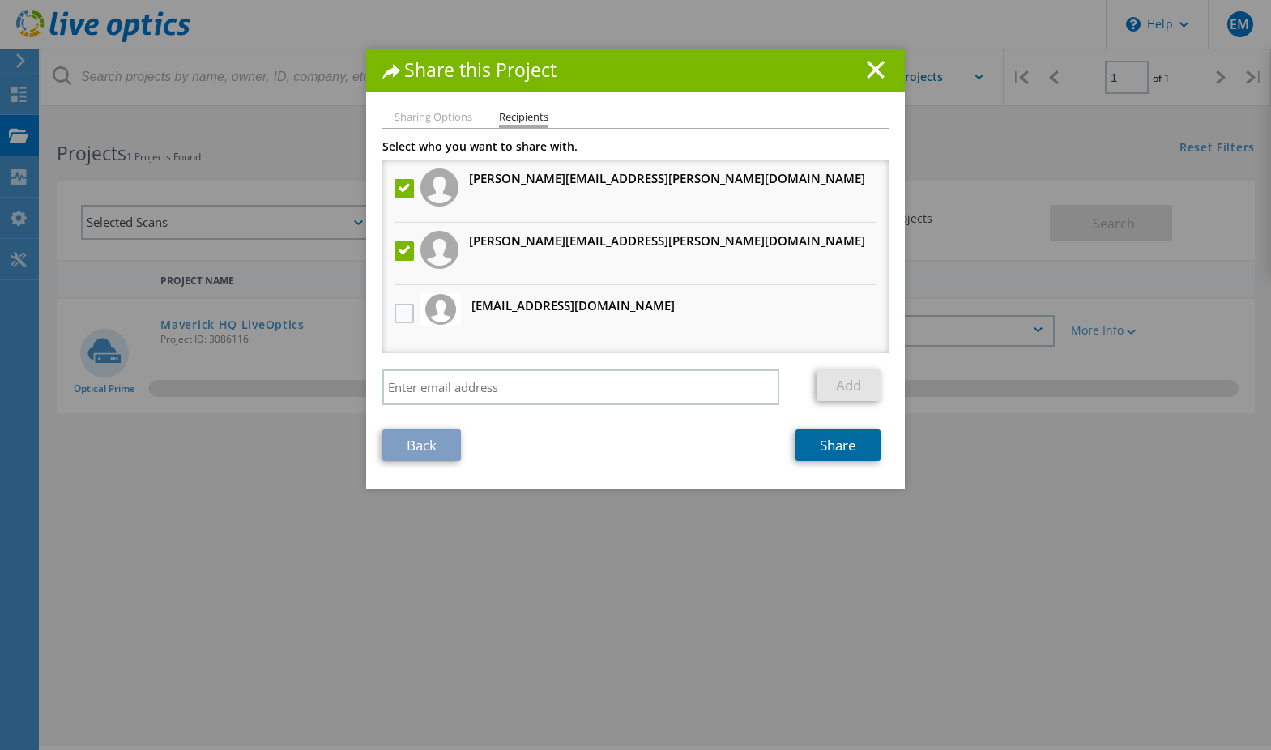
click at [834, 446] on link "Share" at bounding box center [838, 445] width 85 height 32
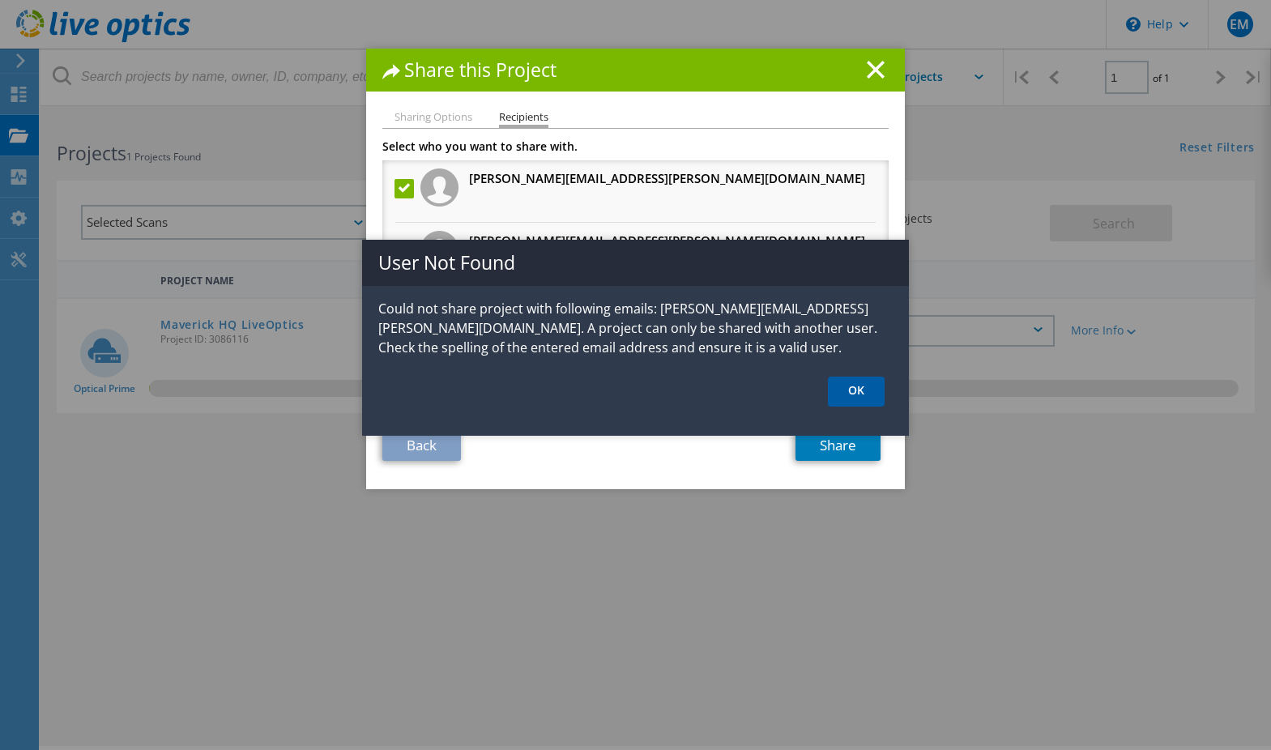
click at [852, 387] on link "OK" at bounding box center [856, 392] width 57 height 30
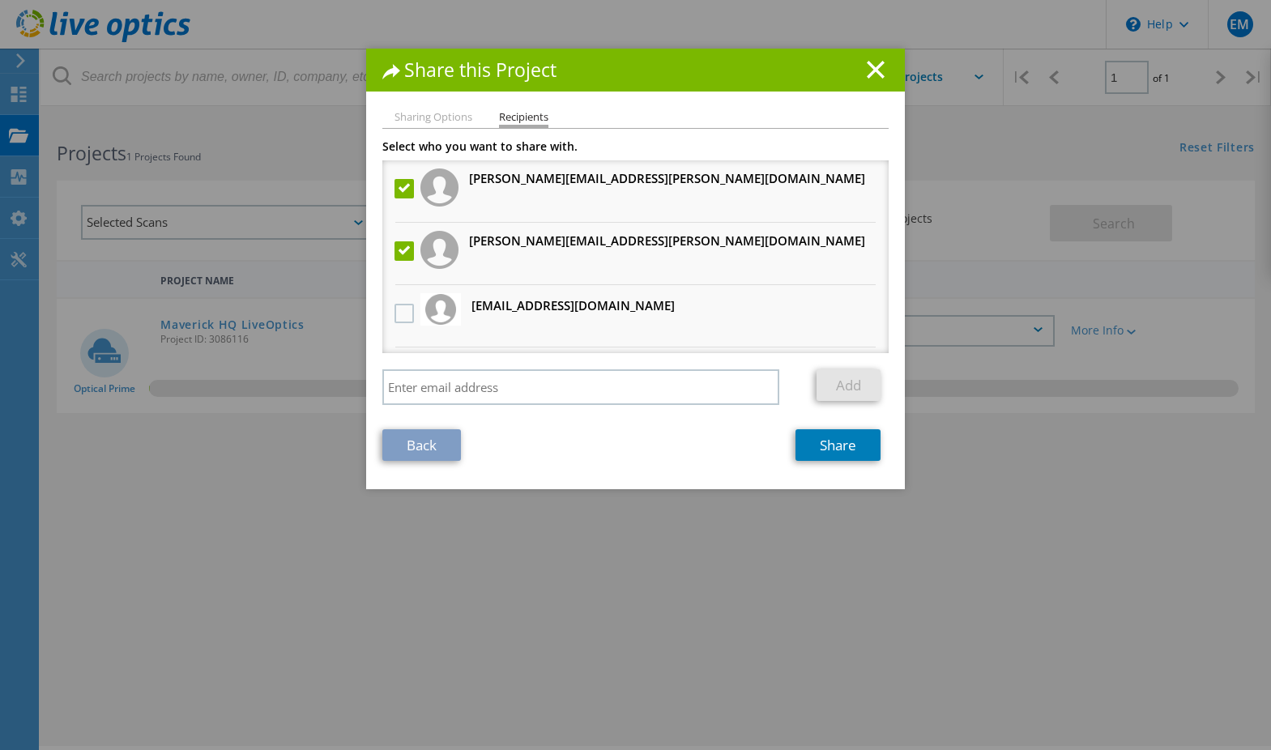
click at [588, 181] on h3 "[PERSON_NAME][EMAIL_ADDRESS][PERSON_NAME][DOMAIN_NAME]" at bounding box center [667, 179] width 396 height 20
click at [397, 188] on label at bounding box center [406, 188] width 23 height 19
click at [0, 0] on input "checkbox" at bounding box center [0, 0] width 0 height 0
click at [833, 449] on link "Share" at bounding box center [838, 445] width 85 height 32
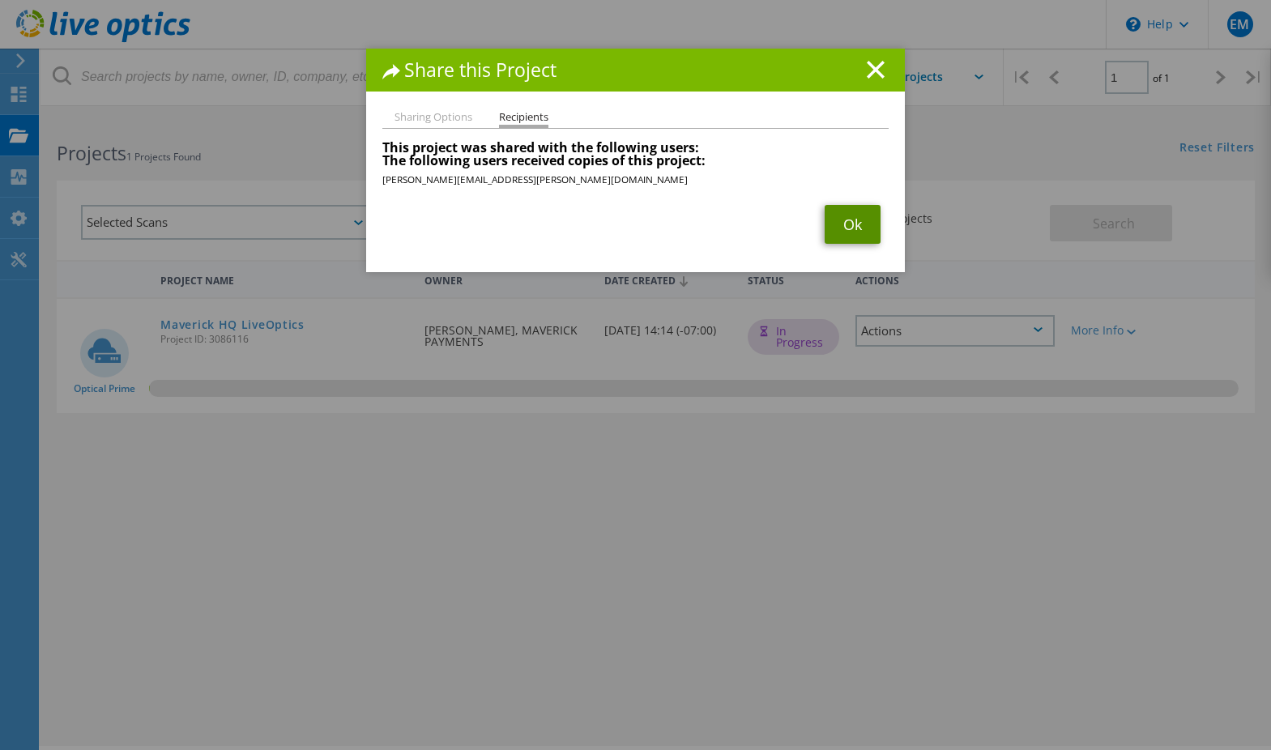
click at [839, 221] on link "Ok" at bounding box center [853, 224] width 56 height 39
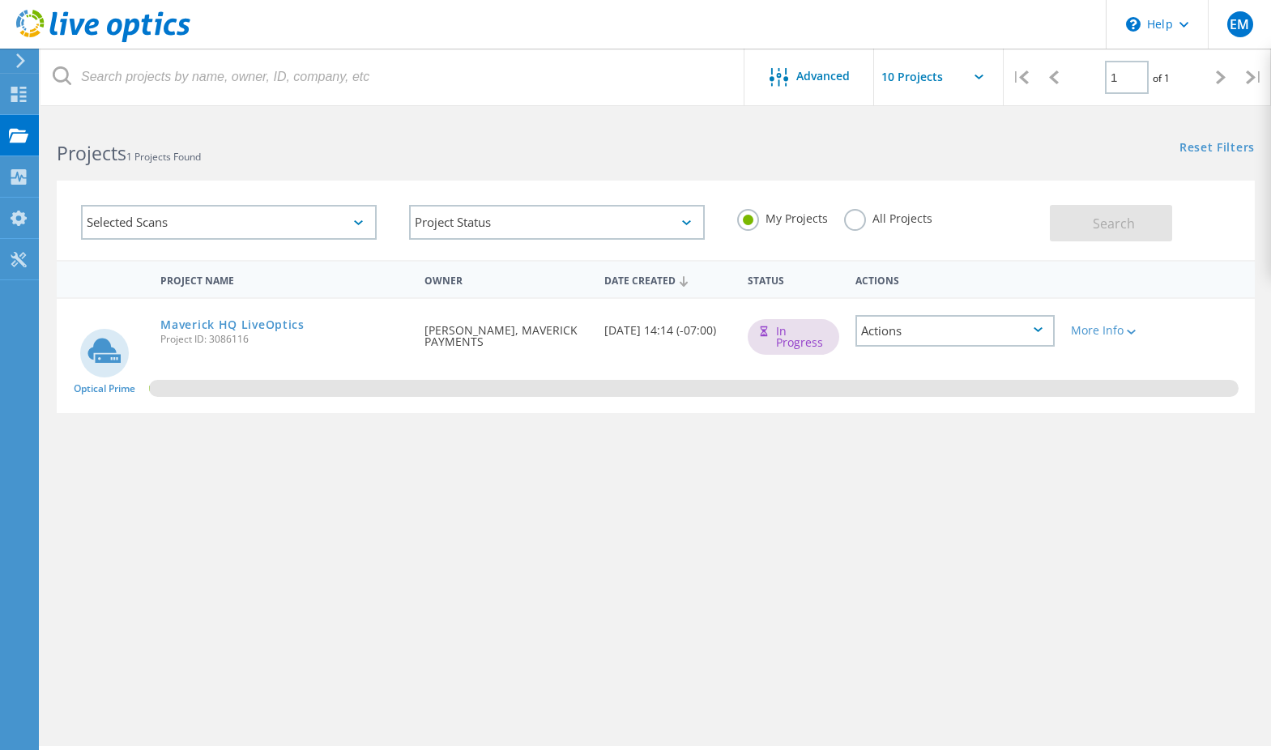
click at [940, 337] on div "Actions" at bounding box center [955, 331] width 199 height 32
click at [885, 357] on div "Share" at bounding box center [955, 356] width 196 height 25
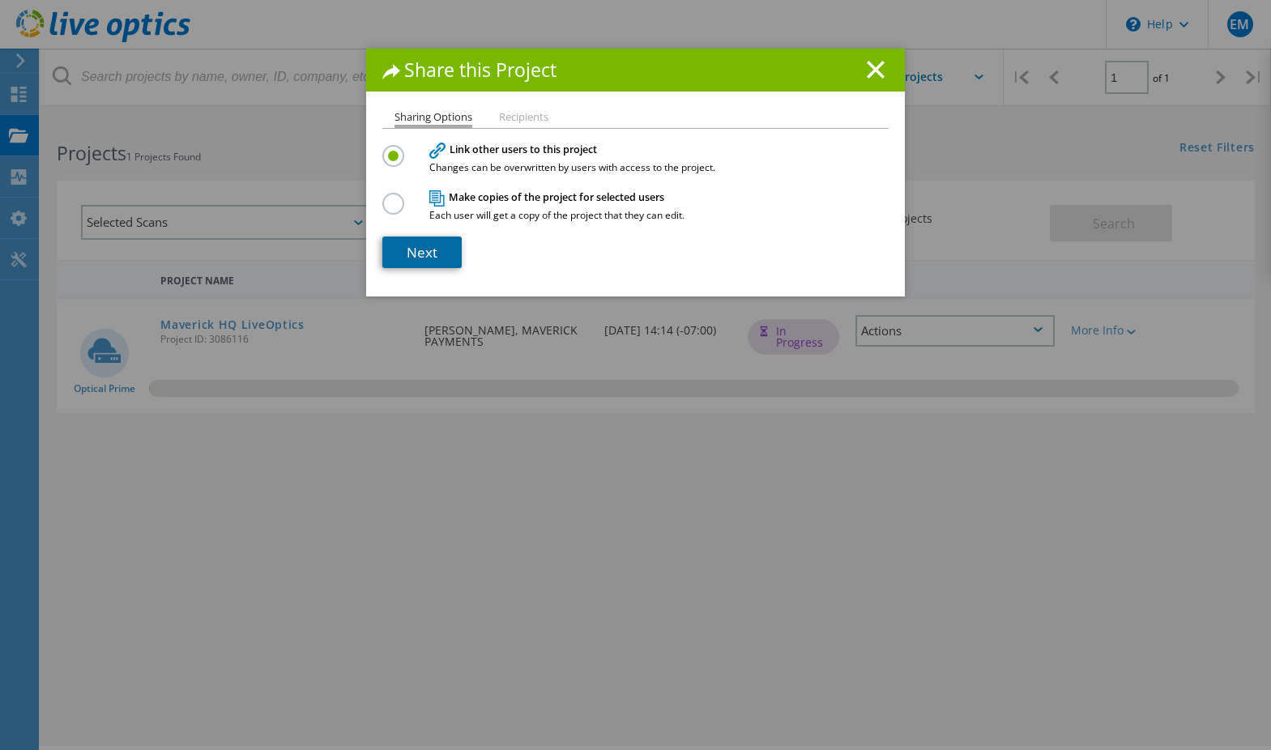
click at [414, 253] on link "Next" at bounding box center [421, 253] width 79 height 32
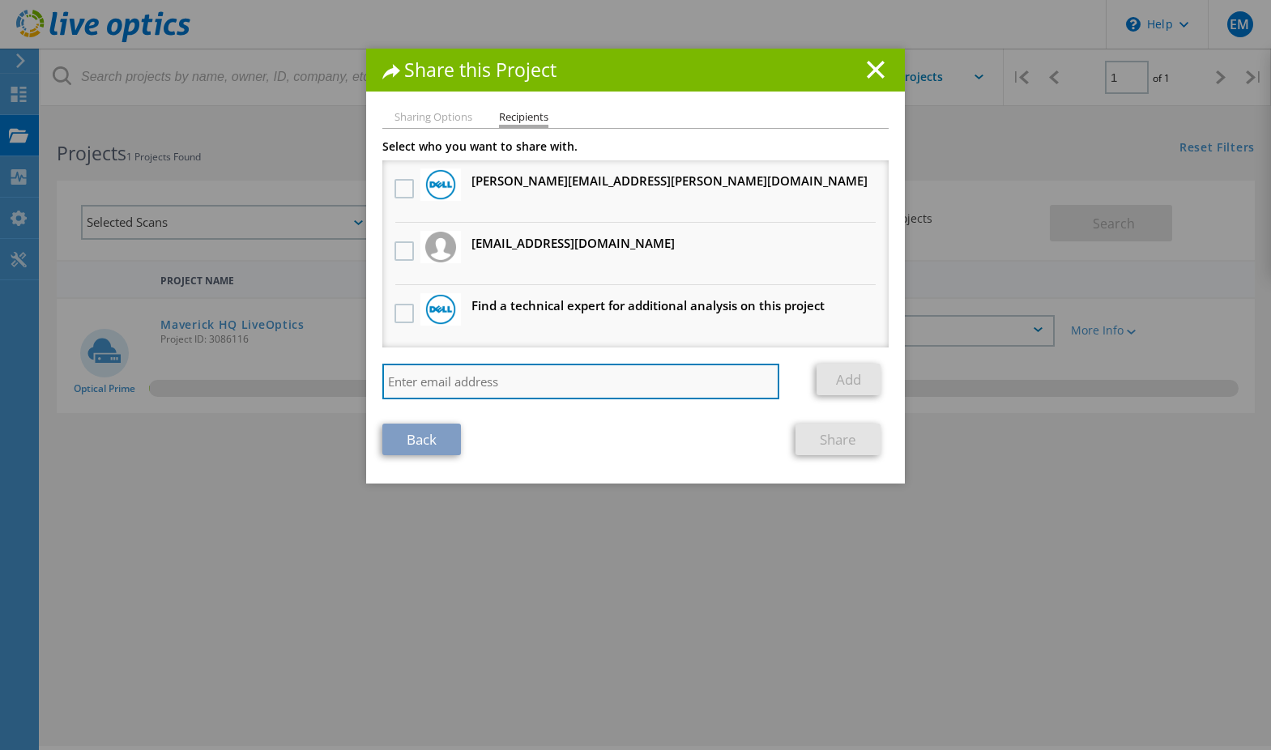
click at [493, 382] on input "search" at bounding box center [580, 382] width 397 height 36
type input "[PERSON_NAME][EMAIL_ADDRESS][PERSON_NAME][DOMAIN_NAME]"
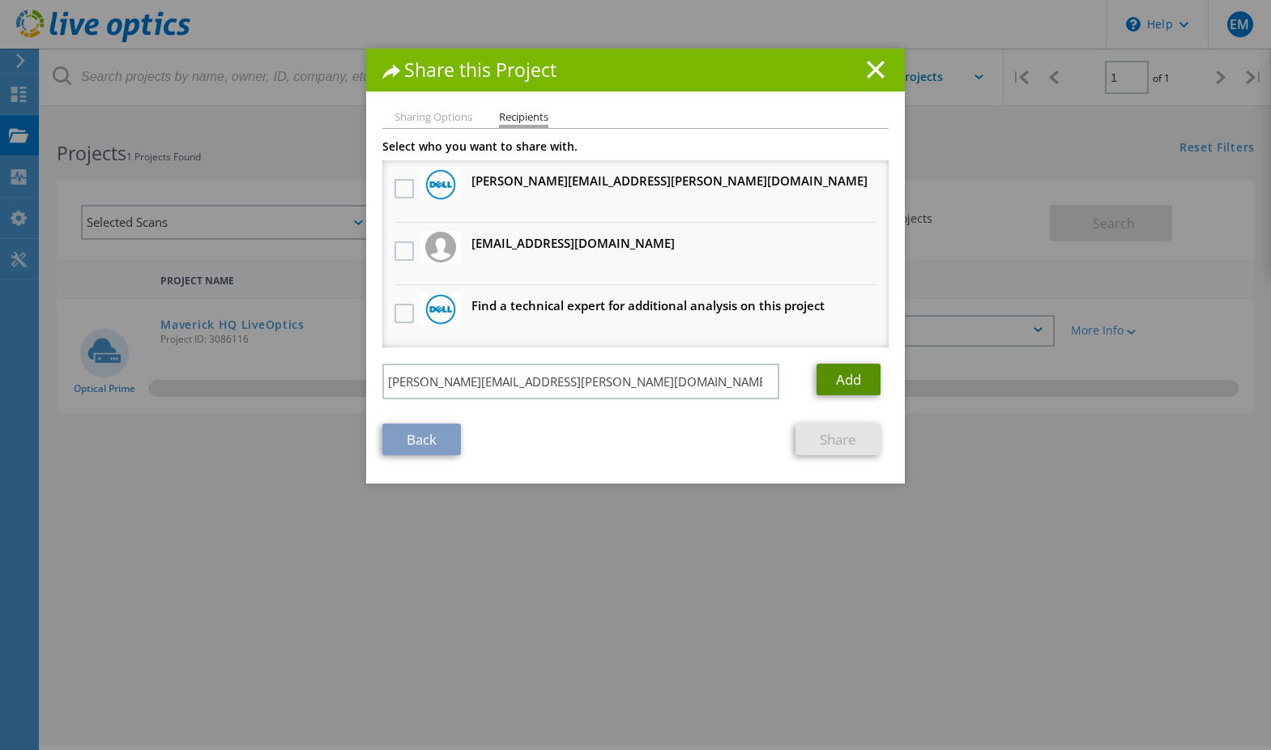
click at [850, 374] on link "Add" at bounding box center [849, 380] width 64 height 32
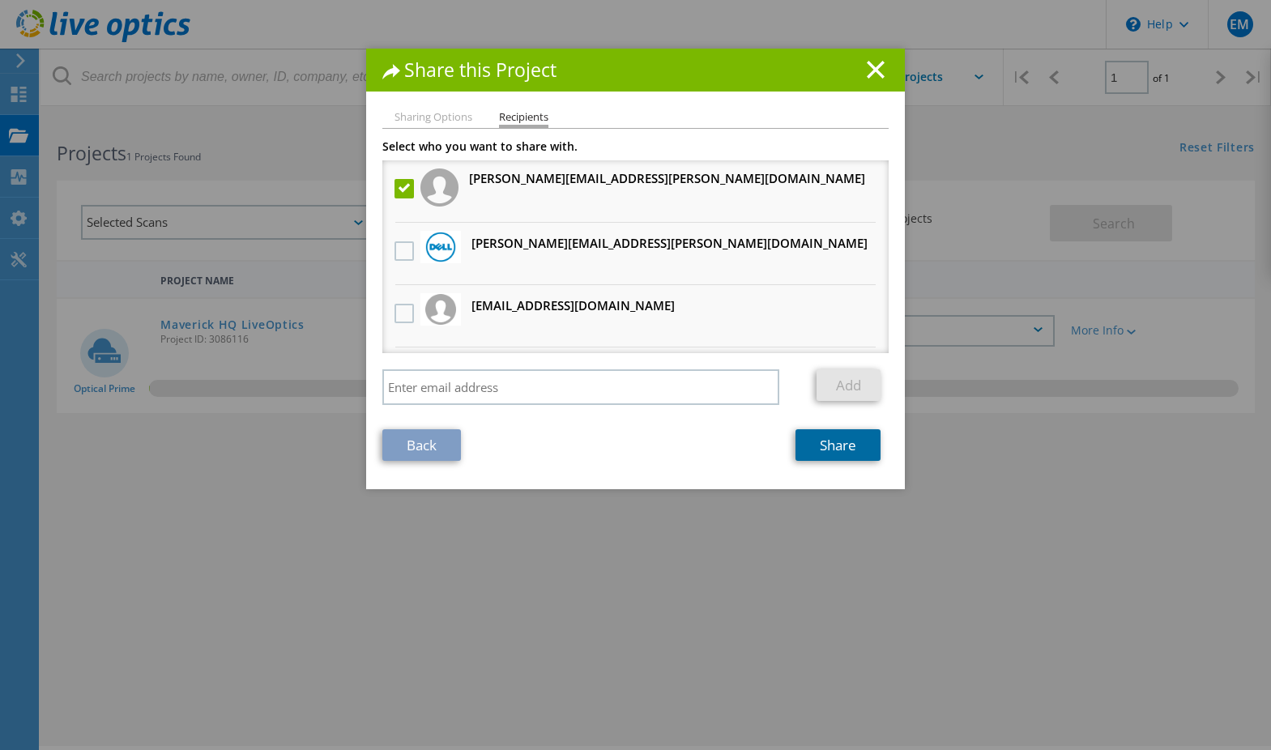
click at [826, 446] on link "Share" at bounding box center [838, 445] width 85 height 32
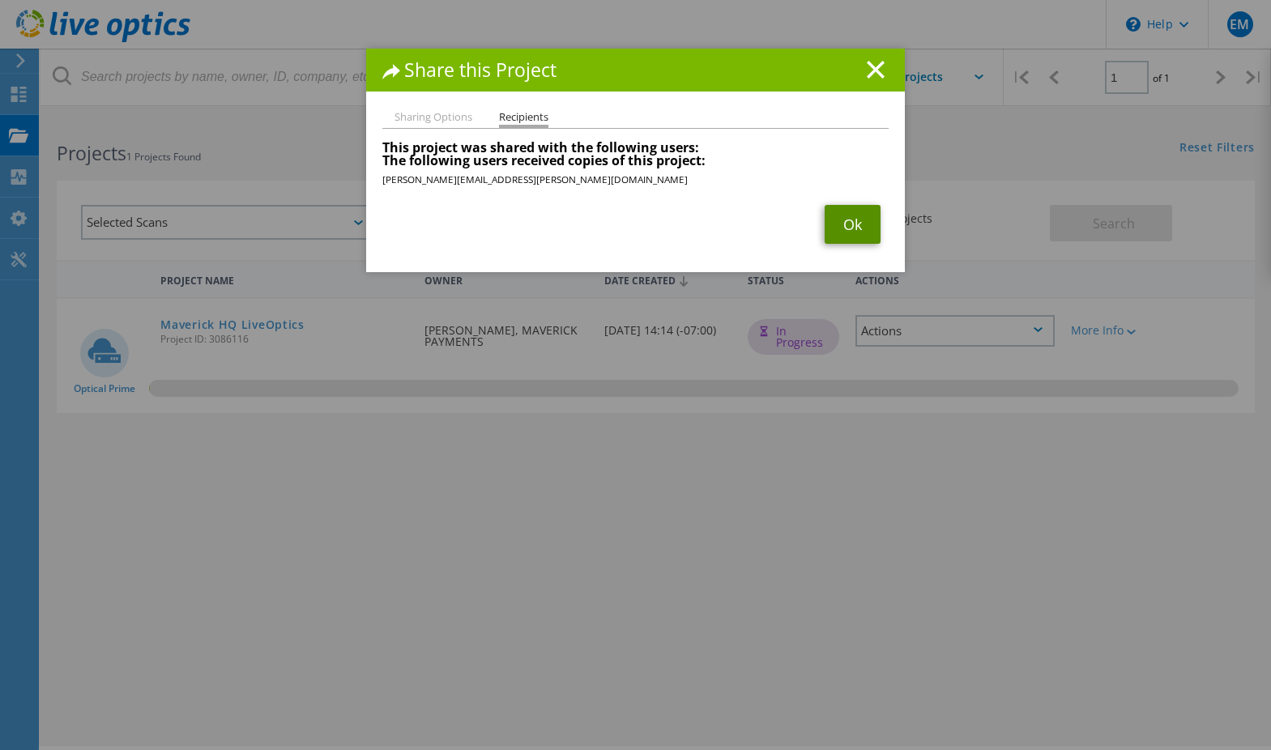
click at [841, 225] on link "Ok" at bounding box center [853, 224] width 56 height 39
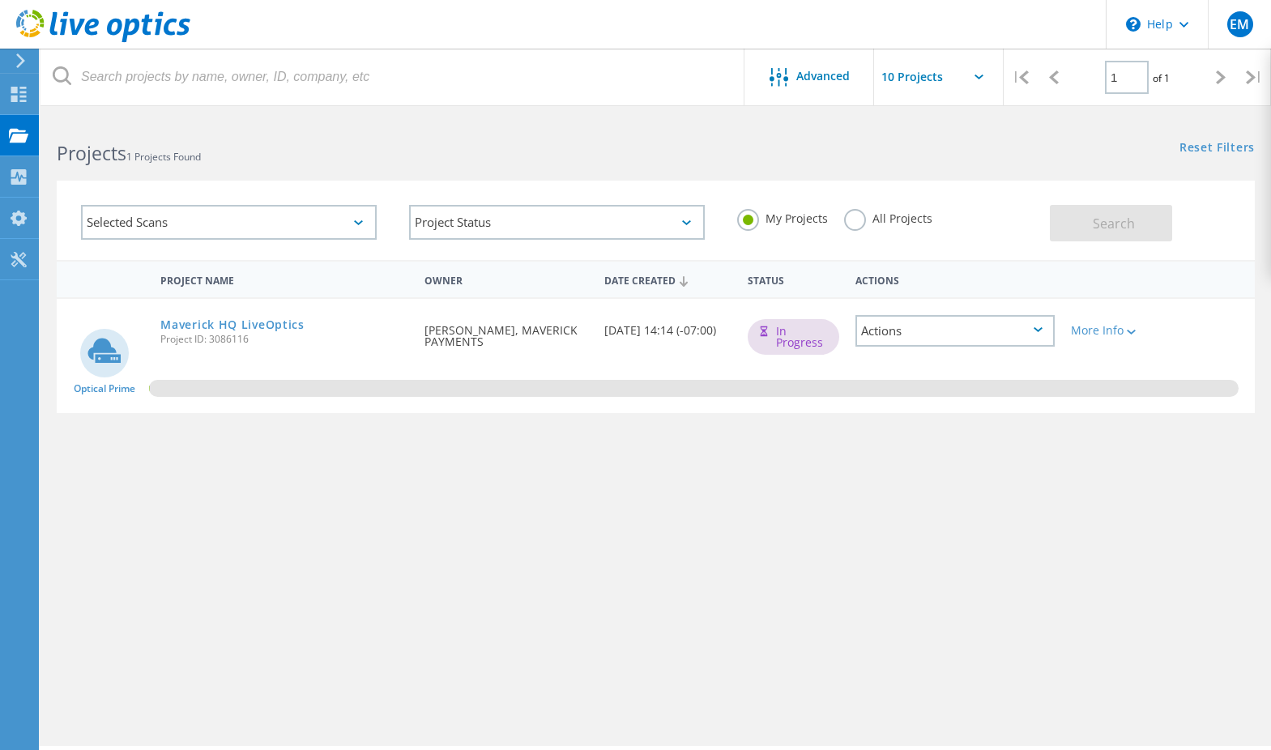
click at [898, 332] on div "Actions" at bounding box center [955, 331] width 199 height 32
click at [902, 365] on div "Share" at bounding box center [955, 356] width 196 height 25
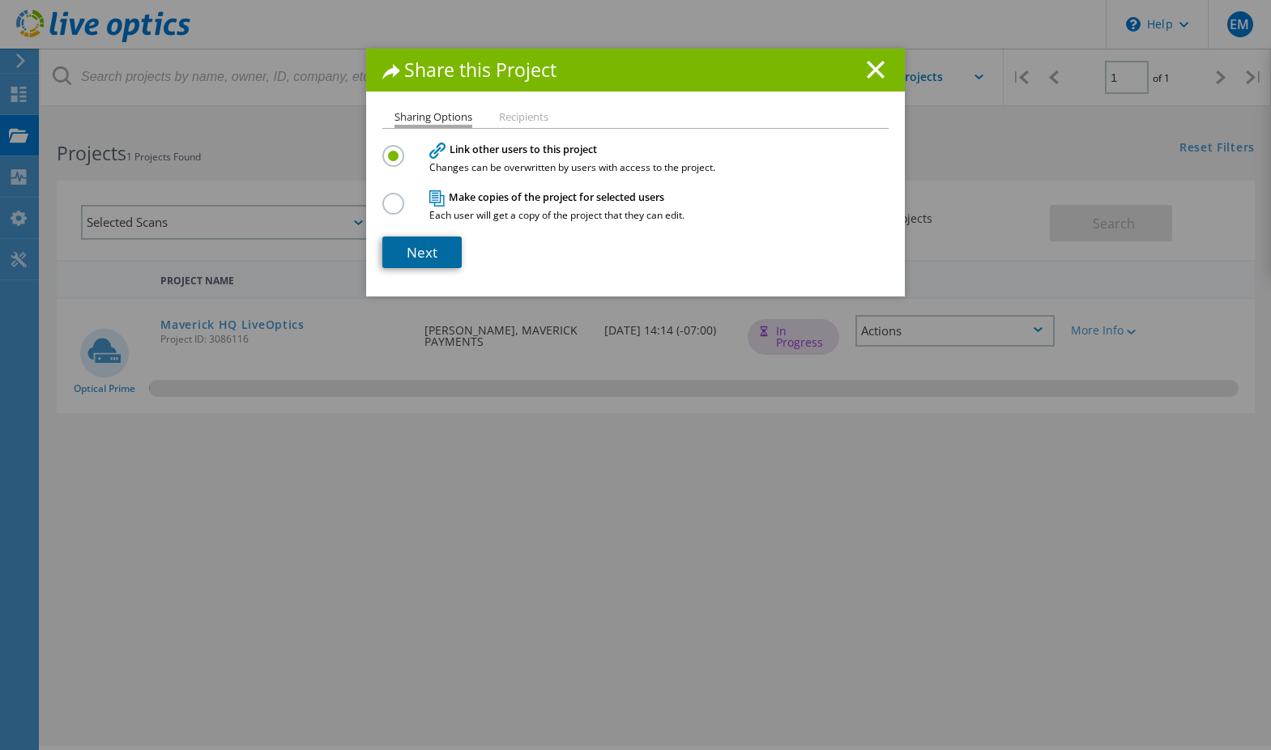
click at [423, 254] on link "Next" at bounding box center [421, 253] width 79 height 32
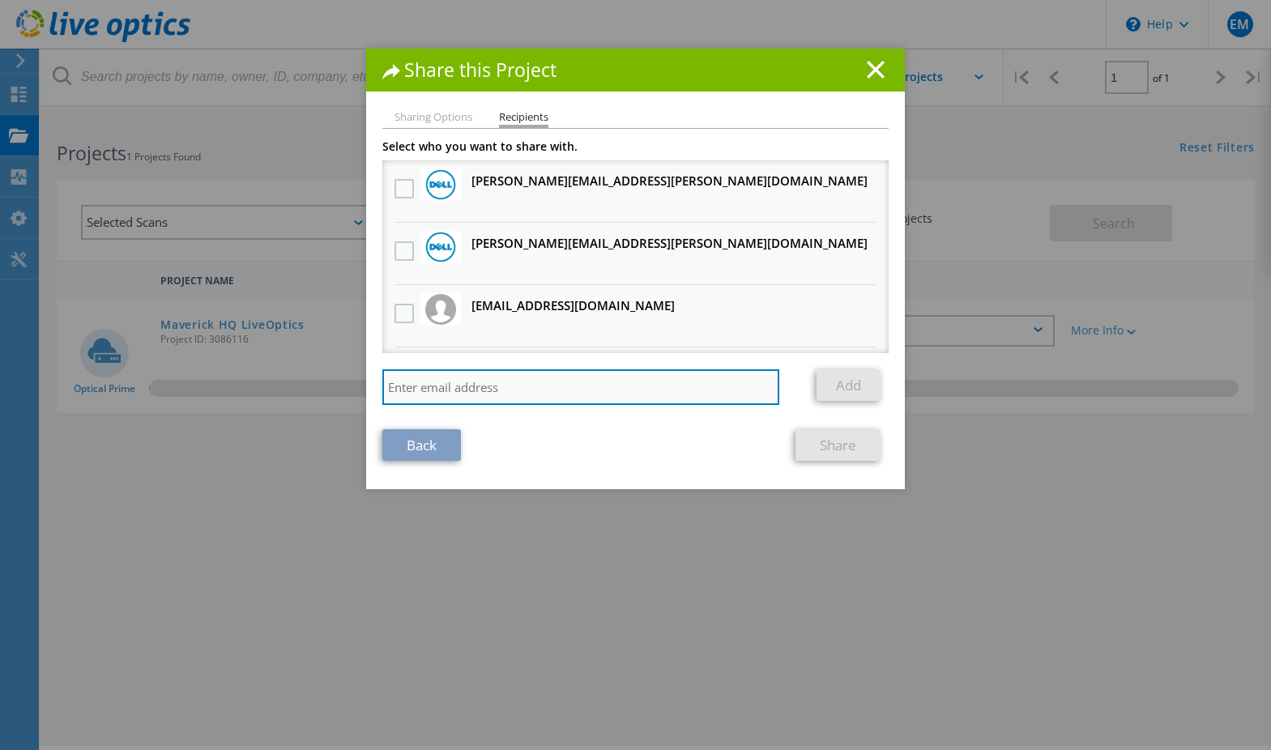
click at [453, 390] on input "search" at bounding box center [580, 387] width 397 height 36
type input "[PERSON_NAME][EMAIL_ADDRESS][PERSON_NAME][DOMAIN_NAME]"
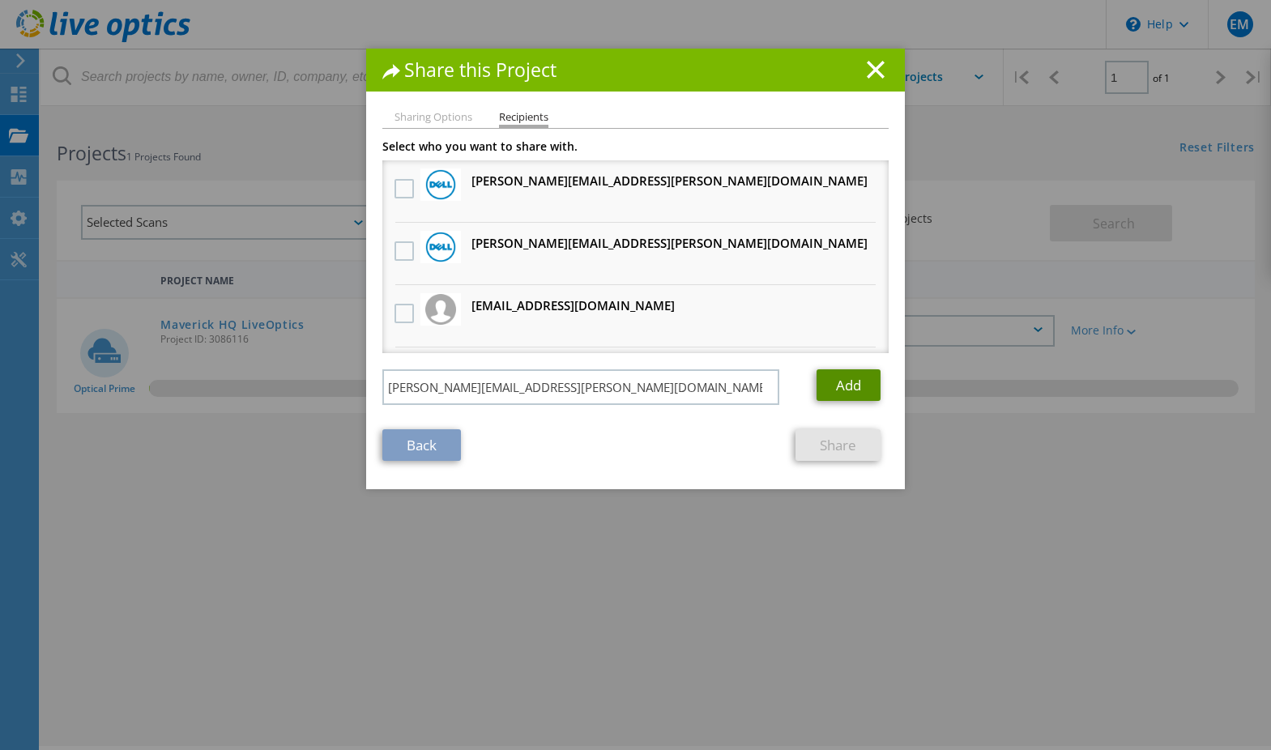
click at [843, 379] on link "Add" at bounding box center [849, 385] width 64 height 32
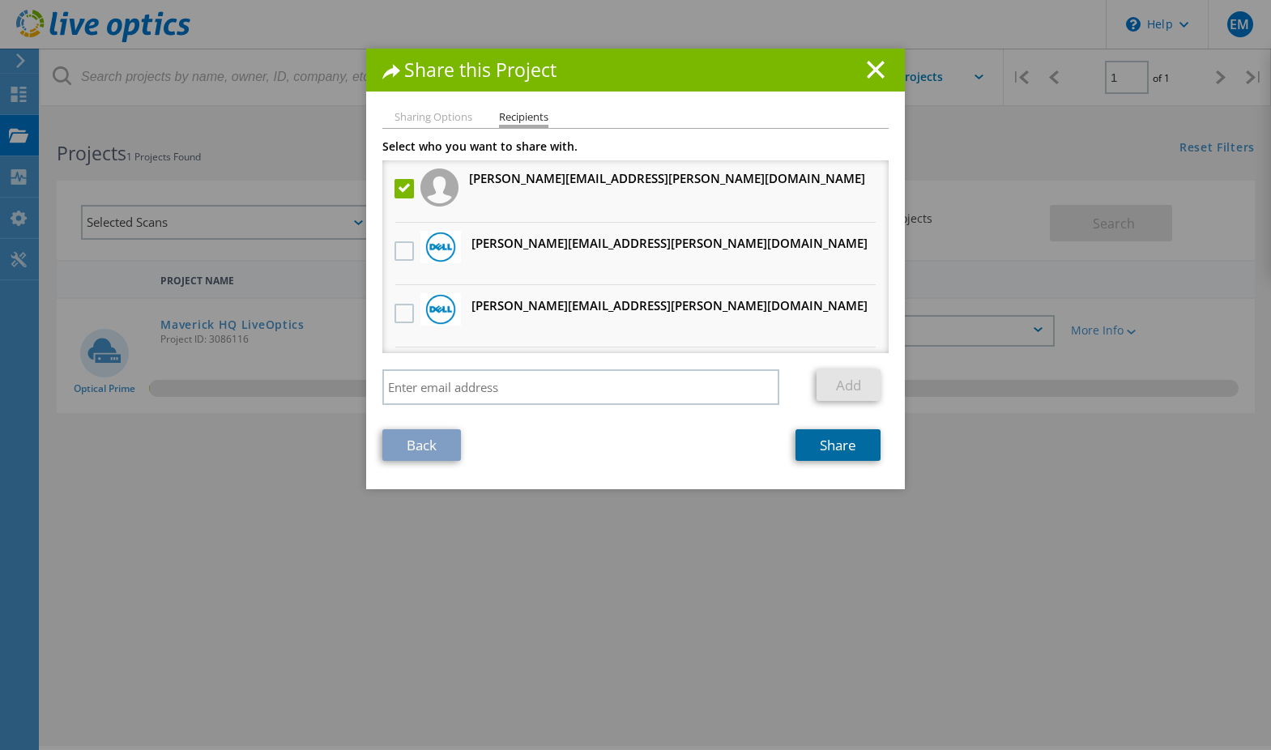
click at [831, 443] on link "Share" at bounding box center [838, 445] width 85 height 32
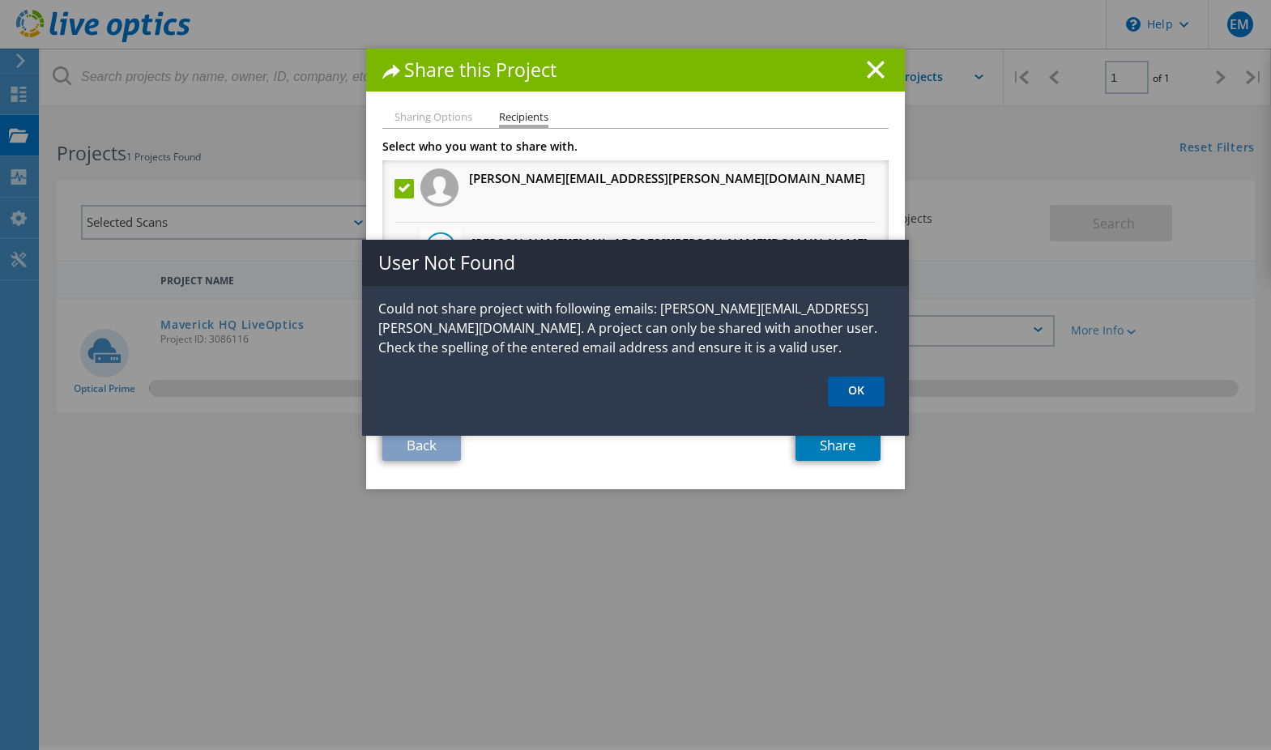
click at [856, 391] on link "OK" at bounding box center [856, 392] width 57 height 30
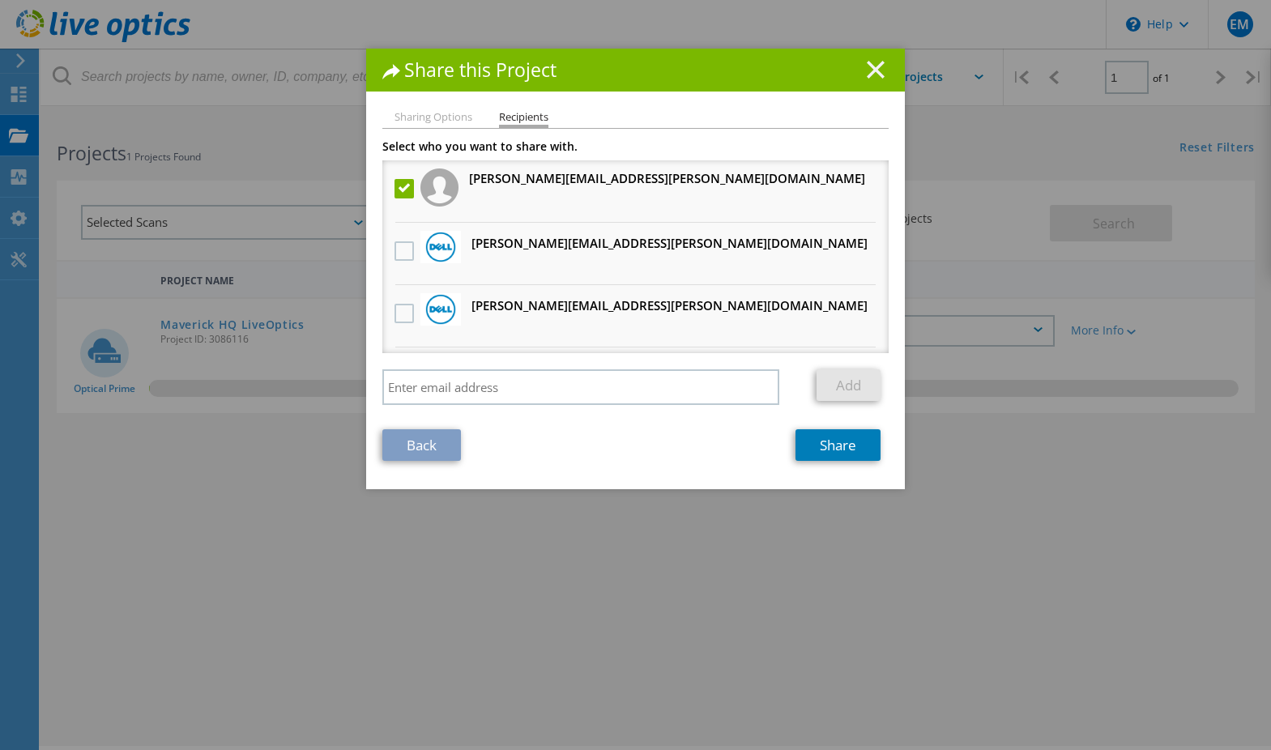
click at [872, 66] on line at bounding box center [876, 70] width 16 height 16
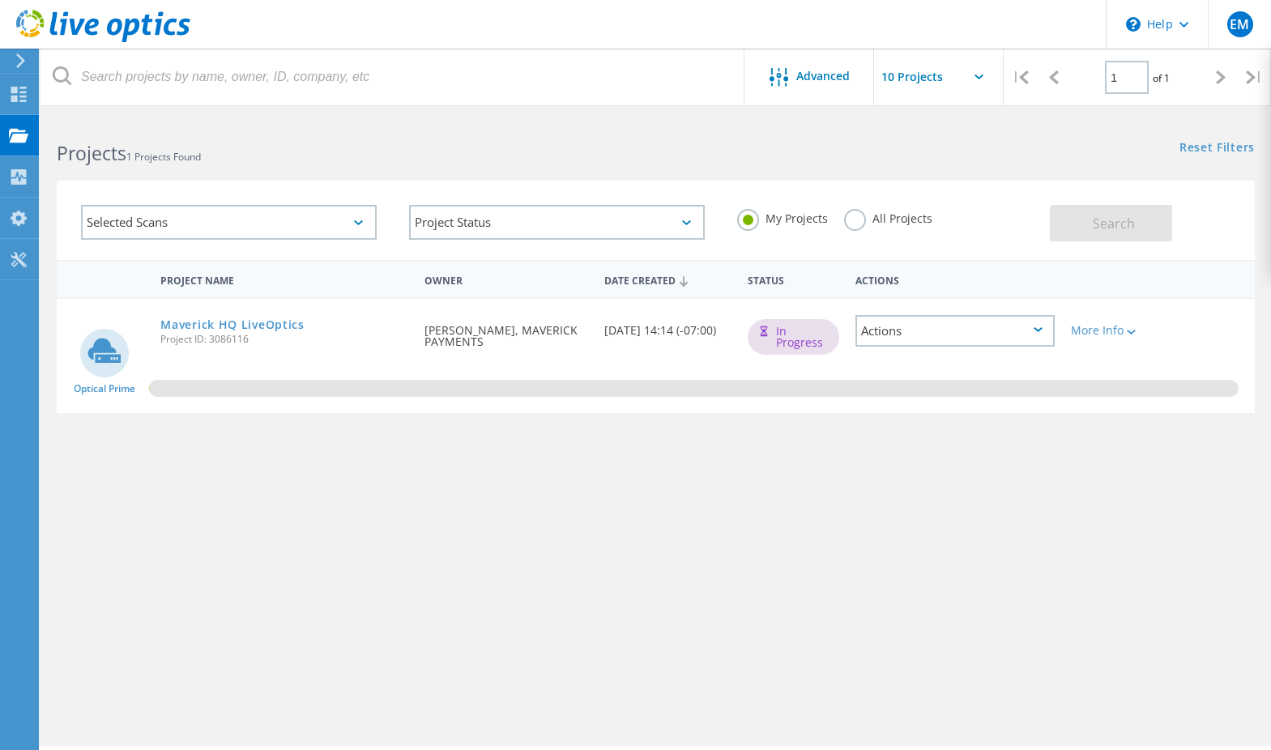
drag, startPoint x: 561, startPoint y: 386, endPoint x: 552, endPoint y: 386, distance: 8.9
click at [552, 386] on div "0.1%" at bounding box center [694, 388] width 1090 height 17
